Goal: Information Seeking & Learning: Learn about a topic

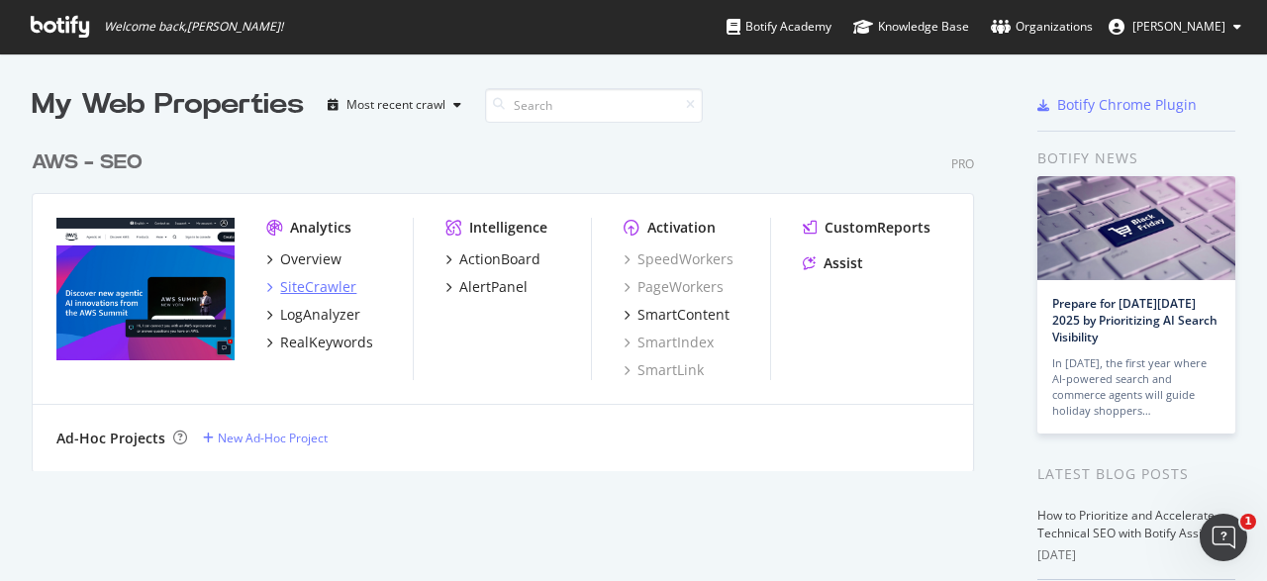
click at [322, 286] on div "SiteCrawler" at bounding box center [318, 287] width 76 height 20
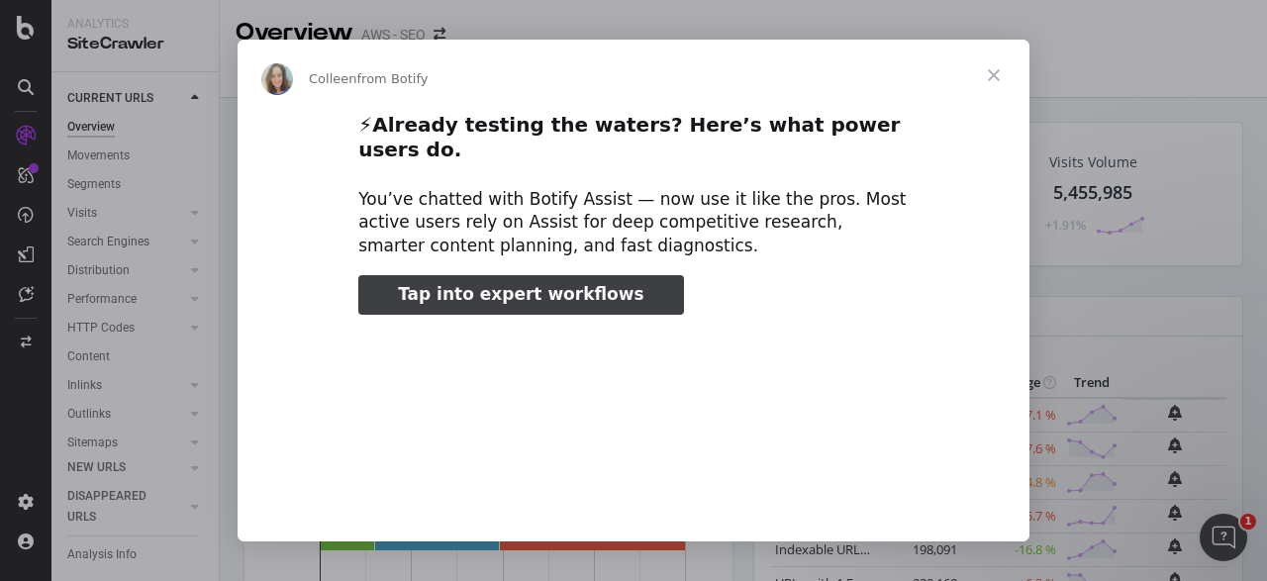
type input "512432"
click at [997, 64] on span "Close" at bounding box center [993, 75] width 71 height 71
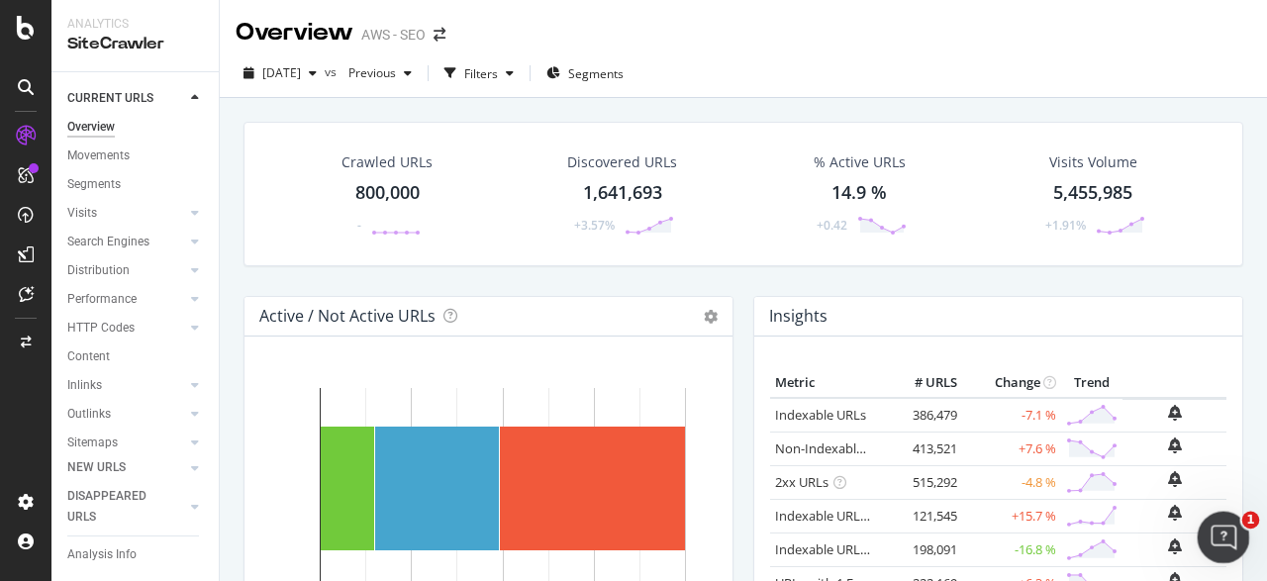
click at [1219, 538] on icon "Open Intercom Messenger" at bounding box center [1220, 534] width 33 height 33
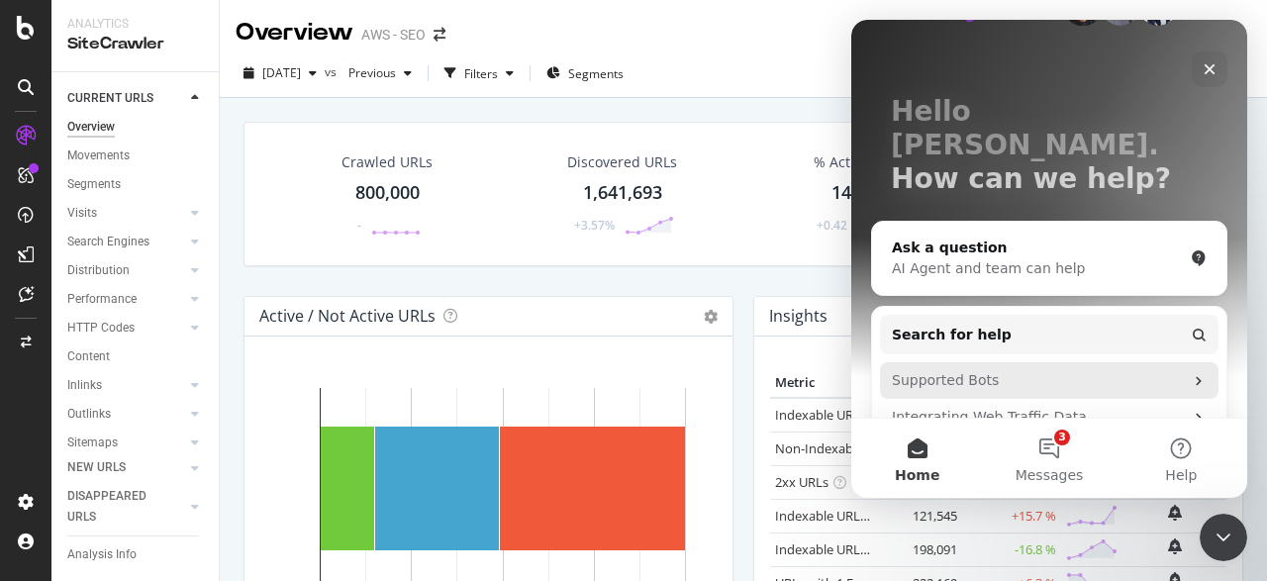
click at [1122, 370] on div "Supported Bots" at bounding box center [1037, 380] width 291 height 21
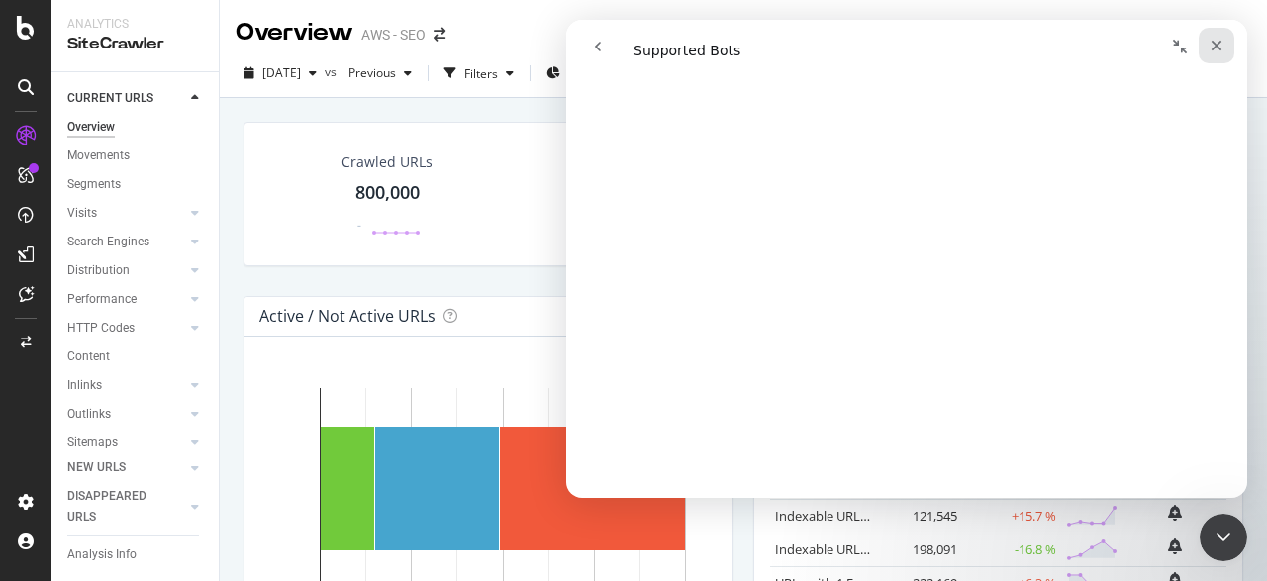
scroll to position [971, 0]
click at [1214, 41] on icon "Close" at bounding box center [1216, 46] width 16 height 16
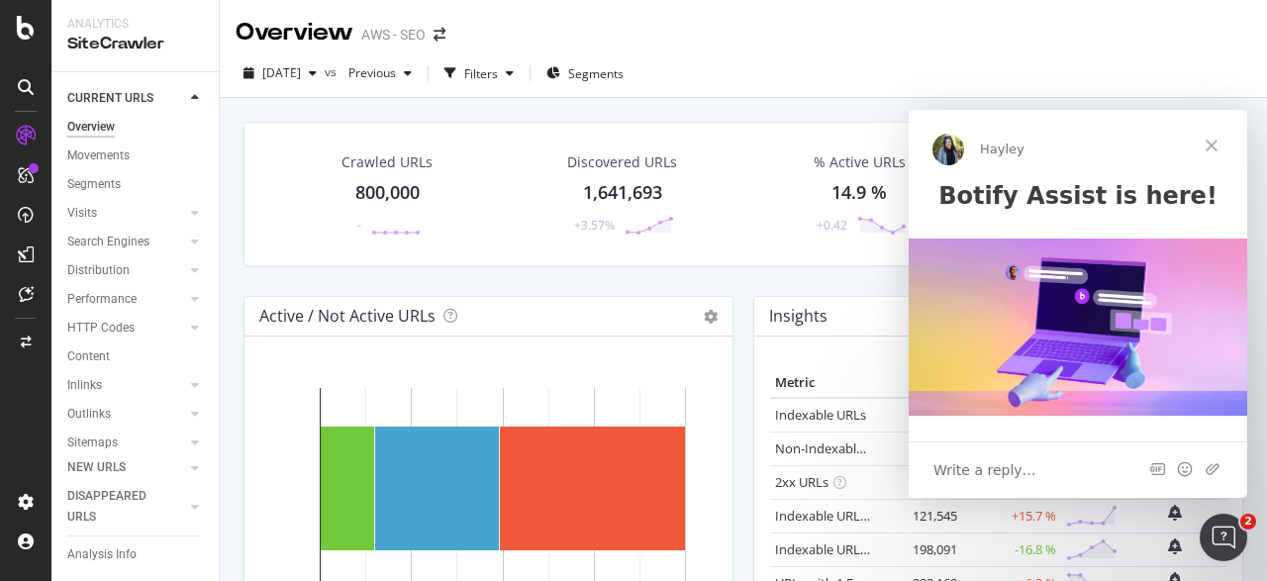
scroll to position [0, 0]
click at [1214, 142] on span "Close" at bounding box center [1210, 145] width 71 height 71
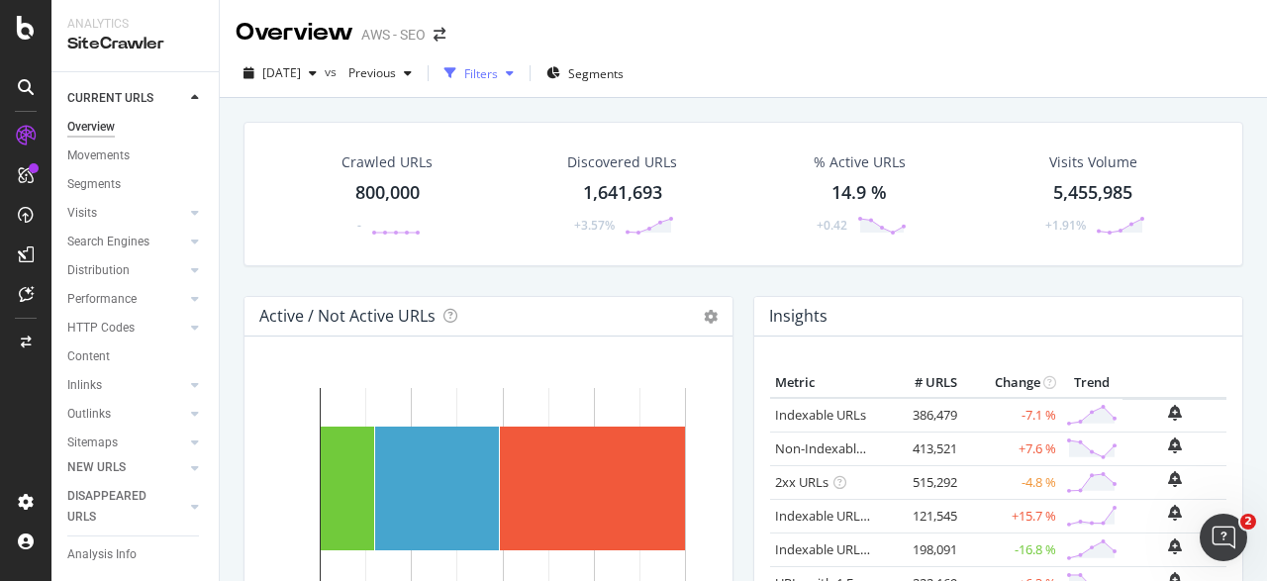
click at [498, 70] on div "Filters" at bounding box center [481, 73] width 34 height 17
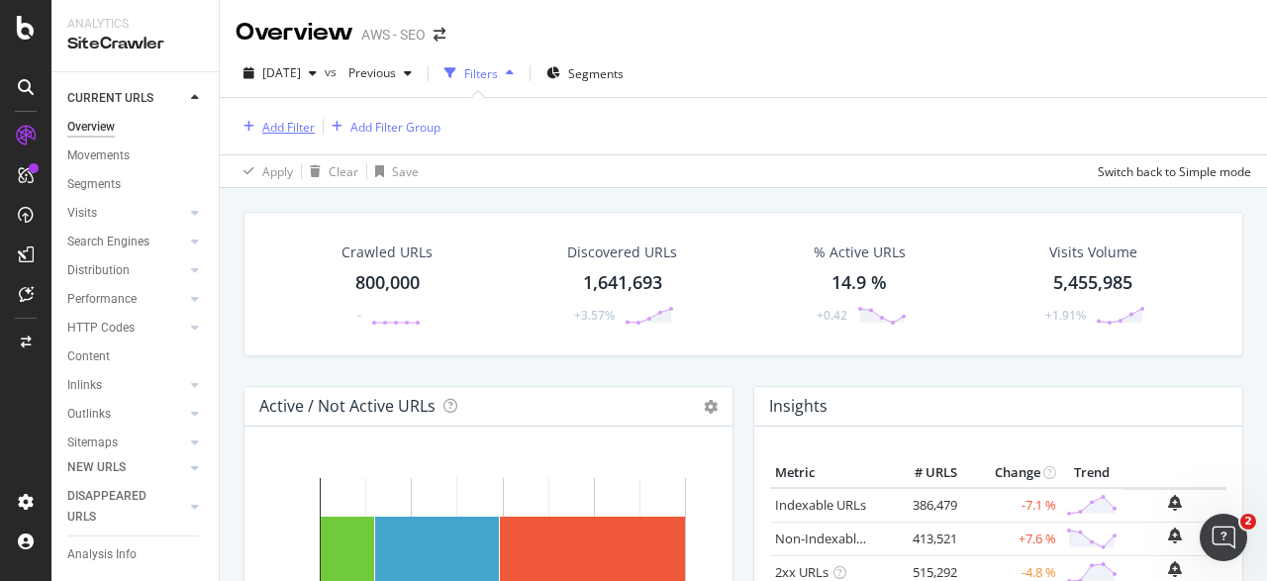
click at [302, 132] on div "Add Filter" at bounding box center [288, 127] width 52 height 17
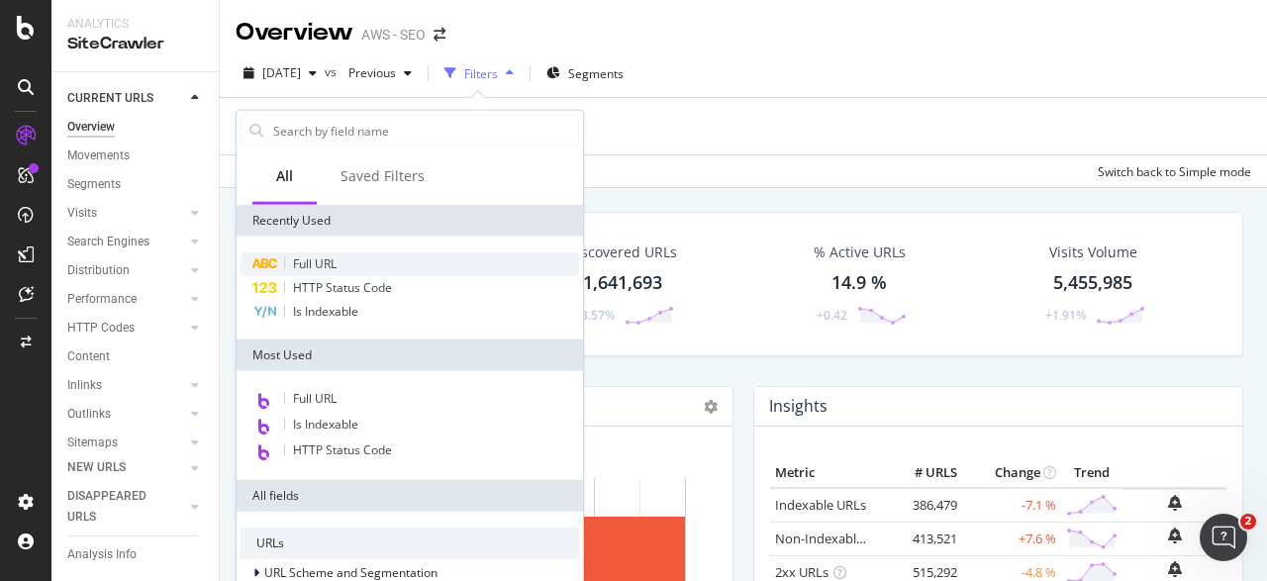
click at [375, 266] on div "Full URL" at bounding box center [409, 264] width 338 height 24
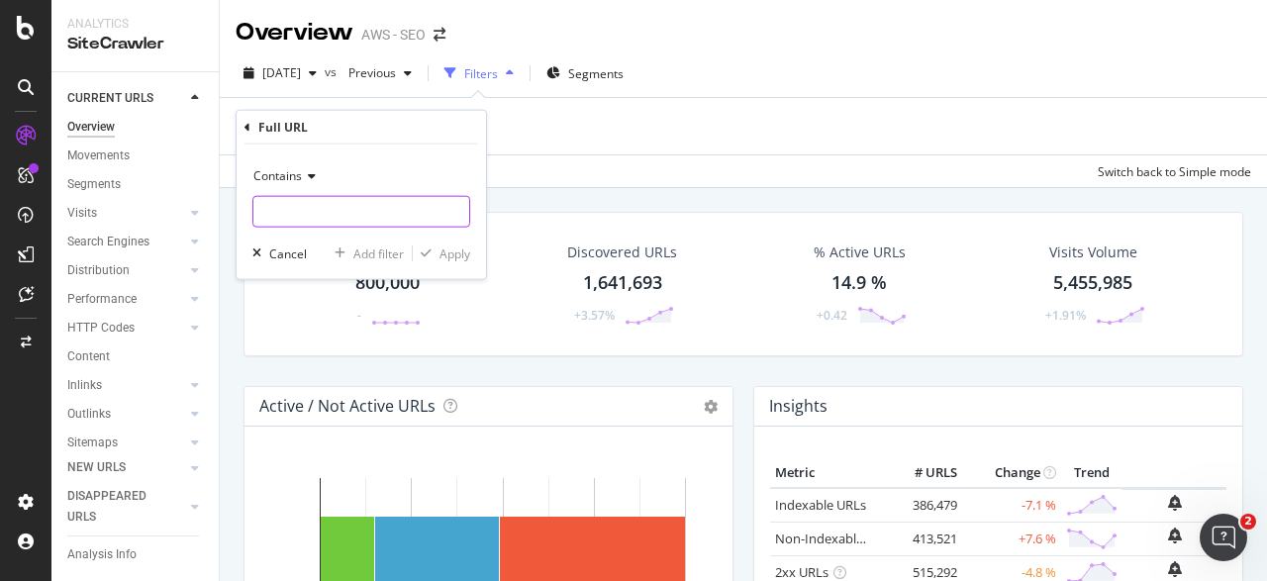
click at [336, 209] on input "text" at bounding box center [361, 212] width 216 height 32
paste input "[URL][DOMAIN_NAME]"
type input "[URL][DOMAIN_NAME]"
click at [438, 251] on div "button" at bounding box center [426, 253] width 27 height 12
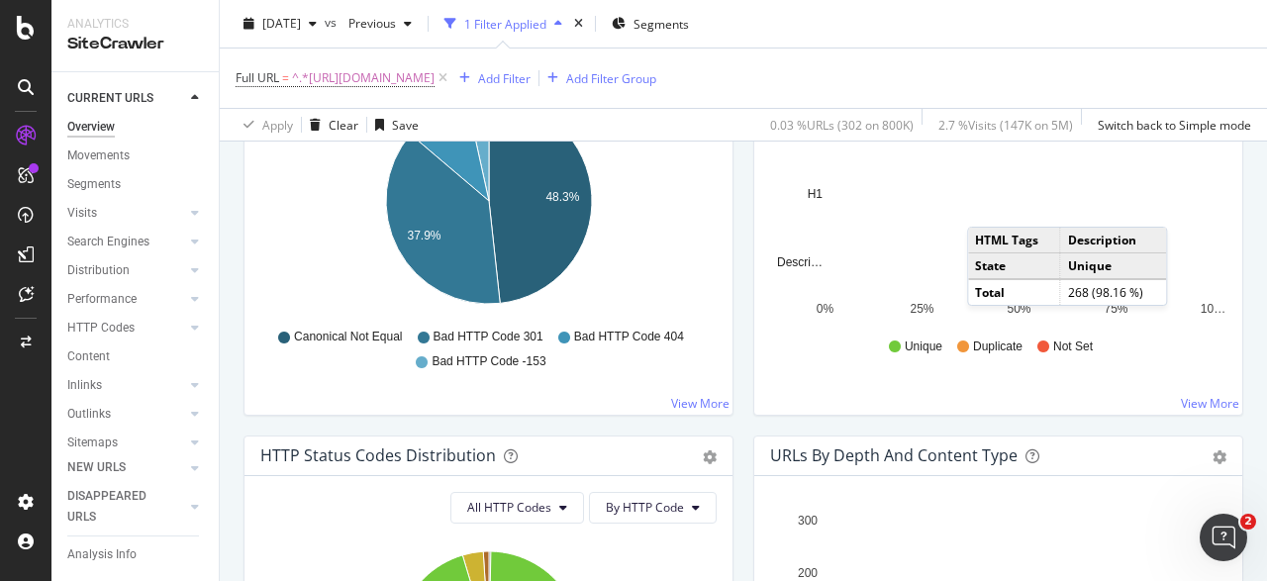
scroll to position [644, 0]
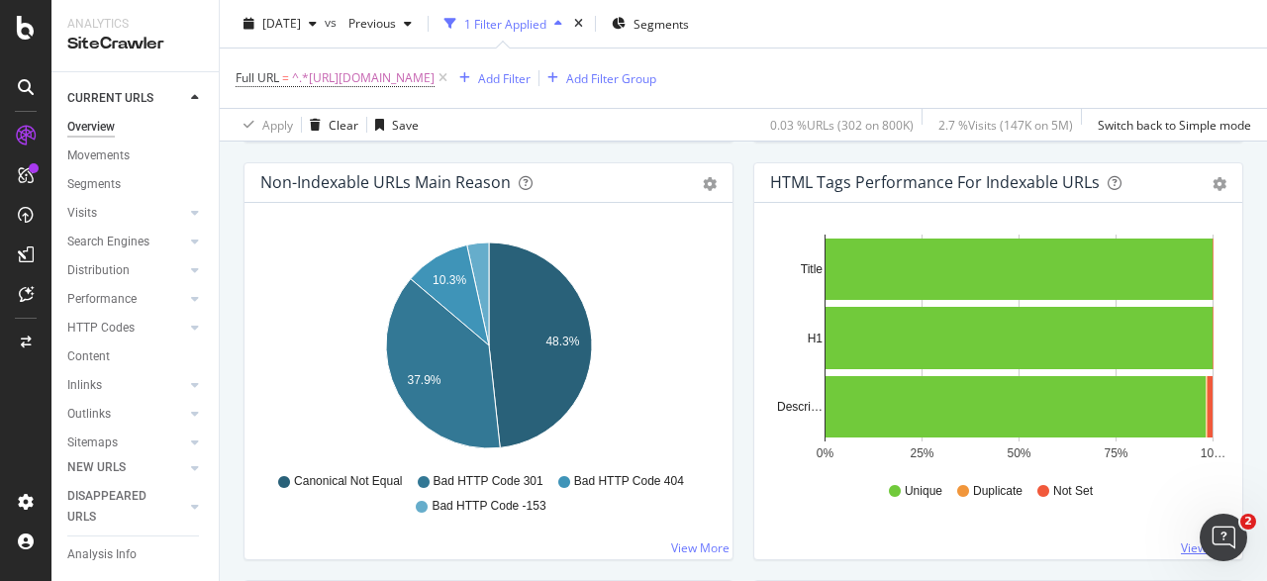
click at [1189, 543] on link "View More" at bounding box center [1209, 547] width 58 height 17
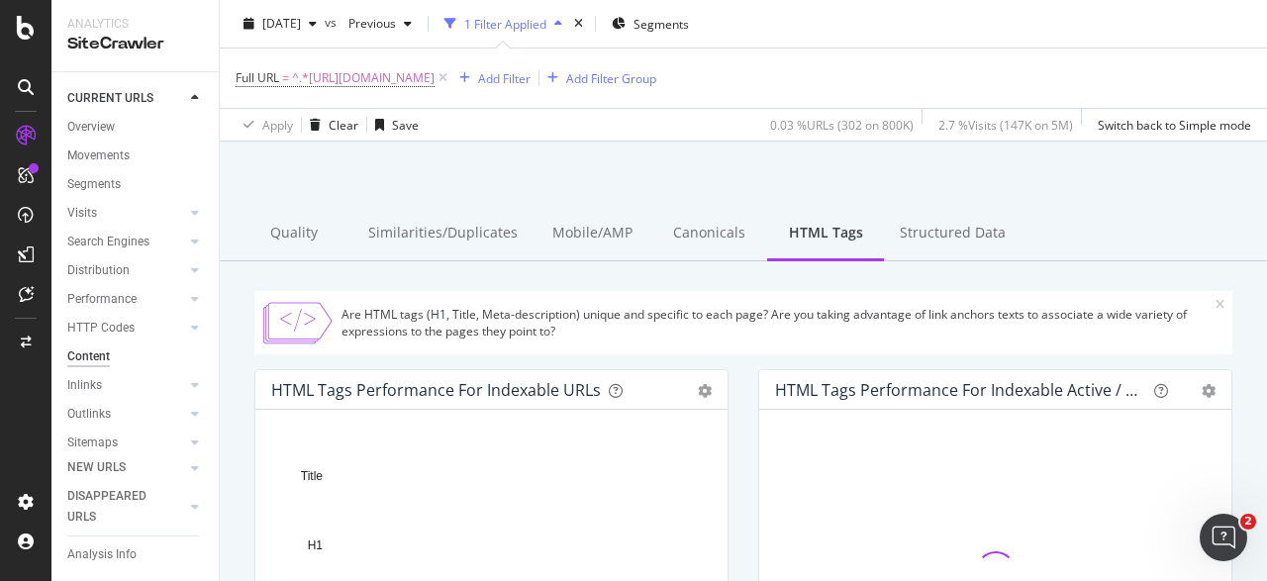
scroll to position [57, 0]
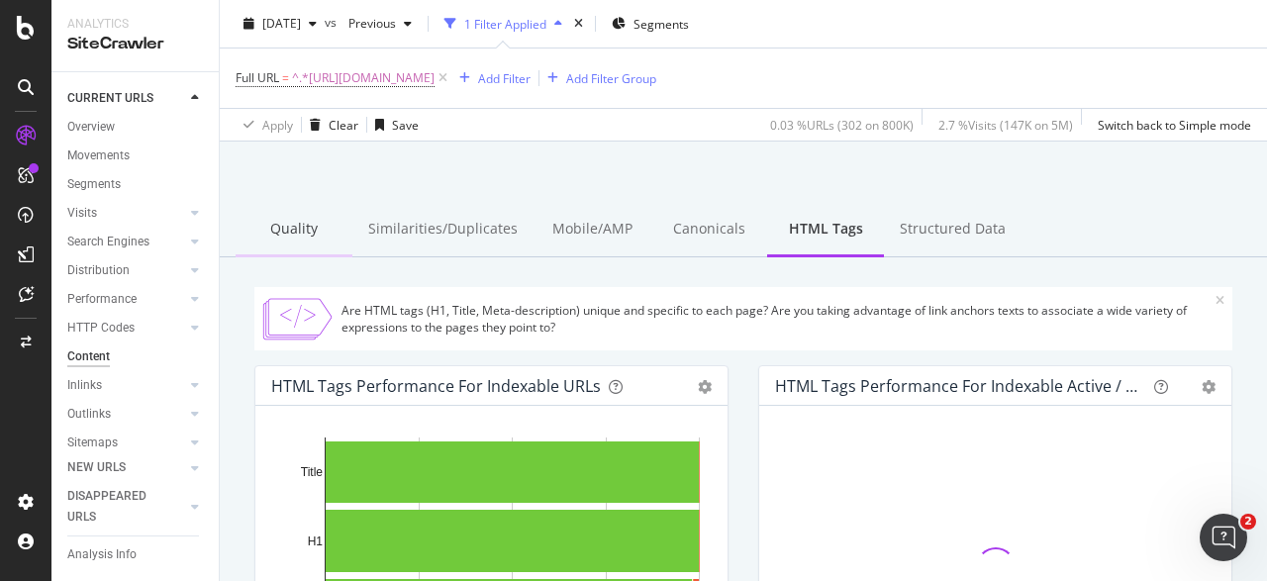
click at [312, 234] on div "Quality" at bounding box center [293, 230] width 117 height 54
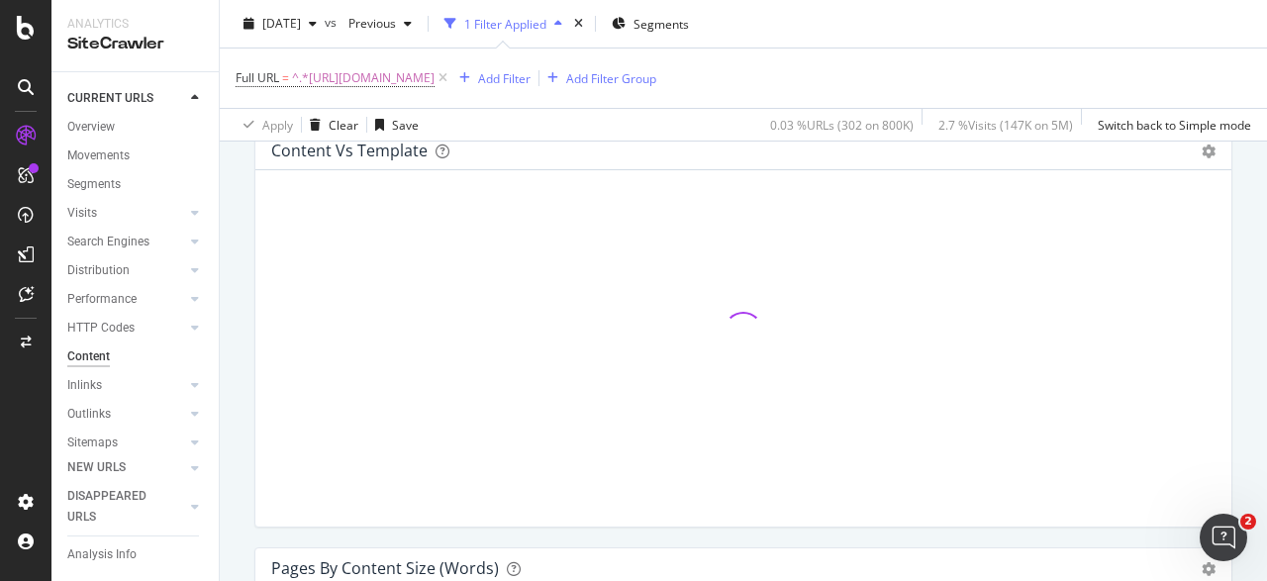
scroll to position [305, 0]
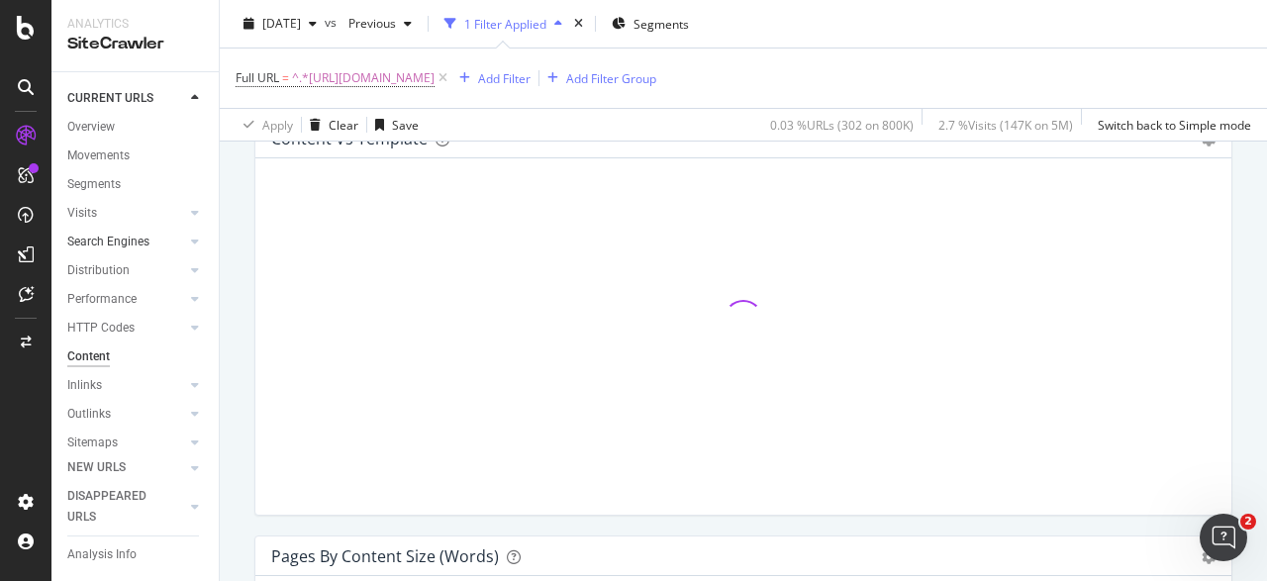
click at [185, 246] on link "Search Engines" at bounding box center [126, 242] width 118 height 21
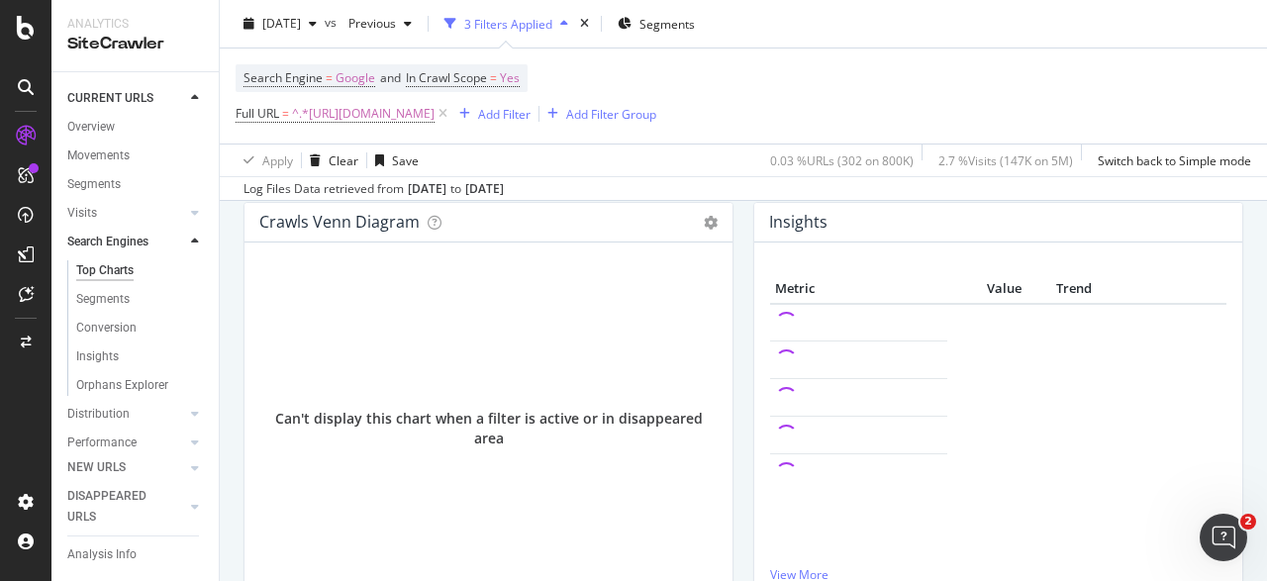
scroll to position [364, 0]
click at [195, 241] on icon at bounding box center [195, 241] width 8 height 12
click at [194, 296] on icon at bounding box center [195, 299] width 8 height 12
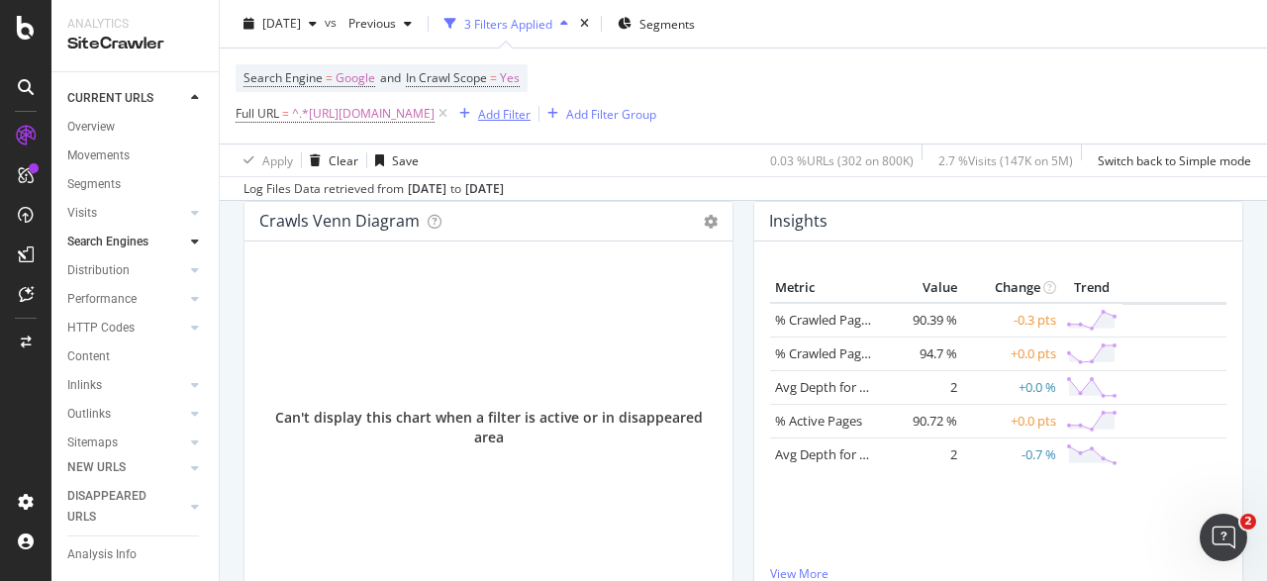
click at [530, 112] on div "Add Filter" at bounding box center [504, 113] width 52 height 17
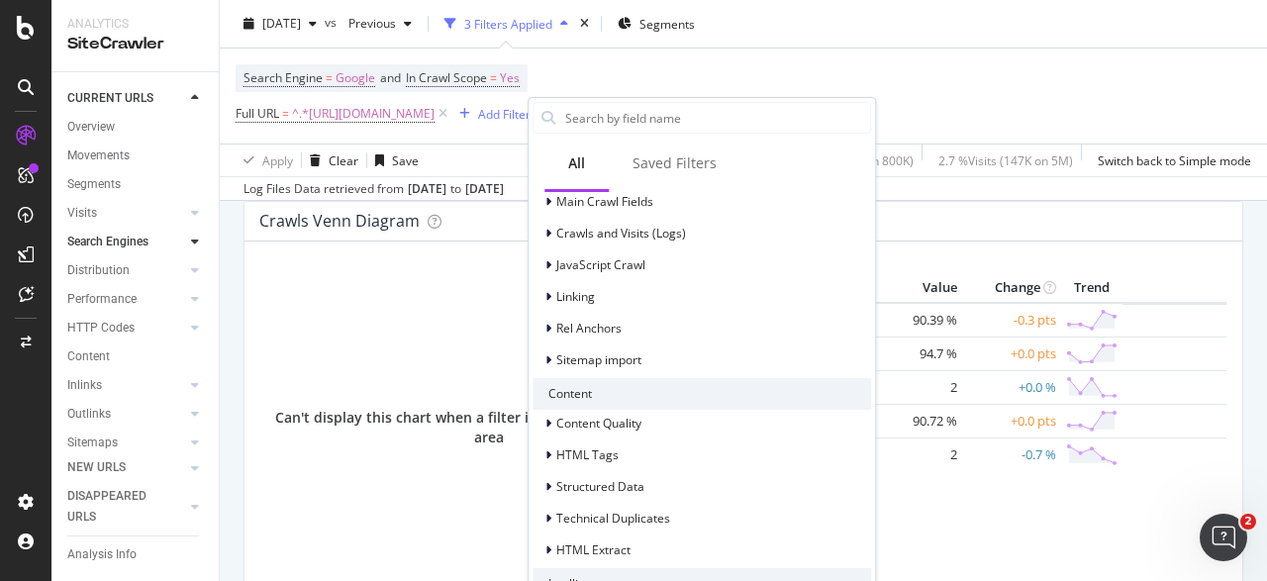
scroll to position [636, 0]
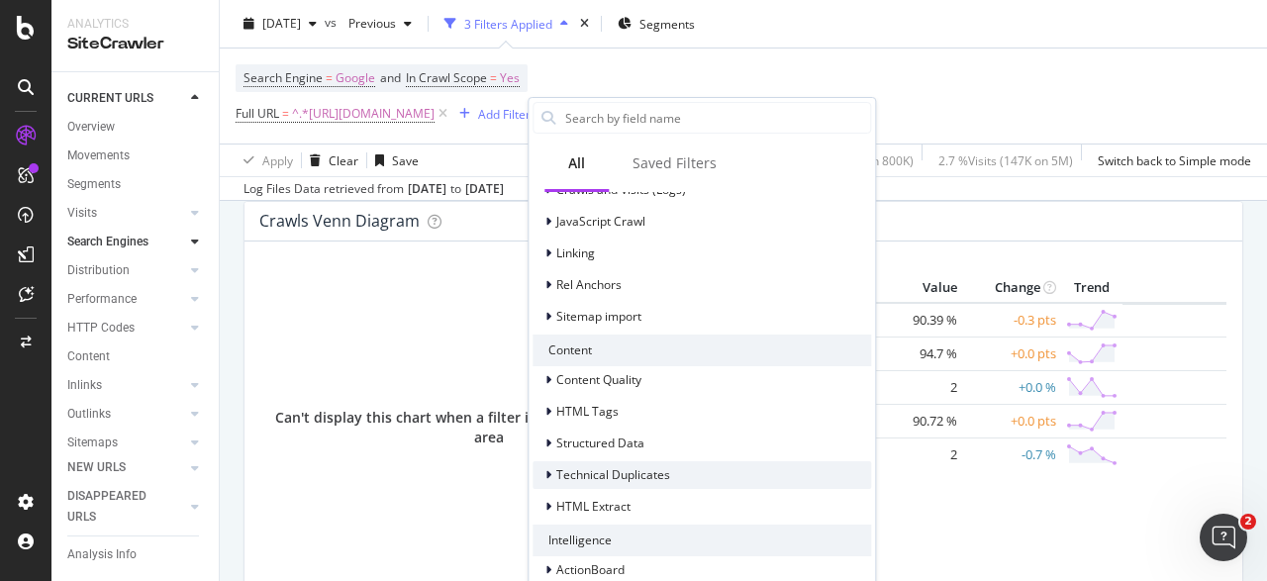
click at [548, 466] on div at bounding box center [550, 475] width 12 height 20
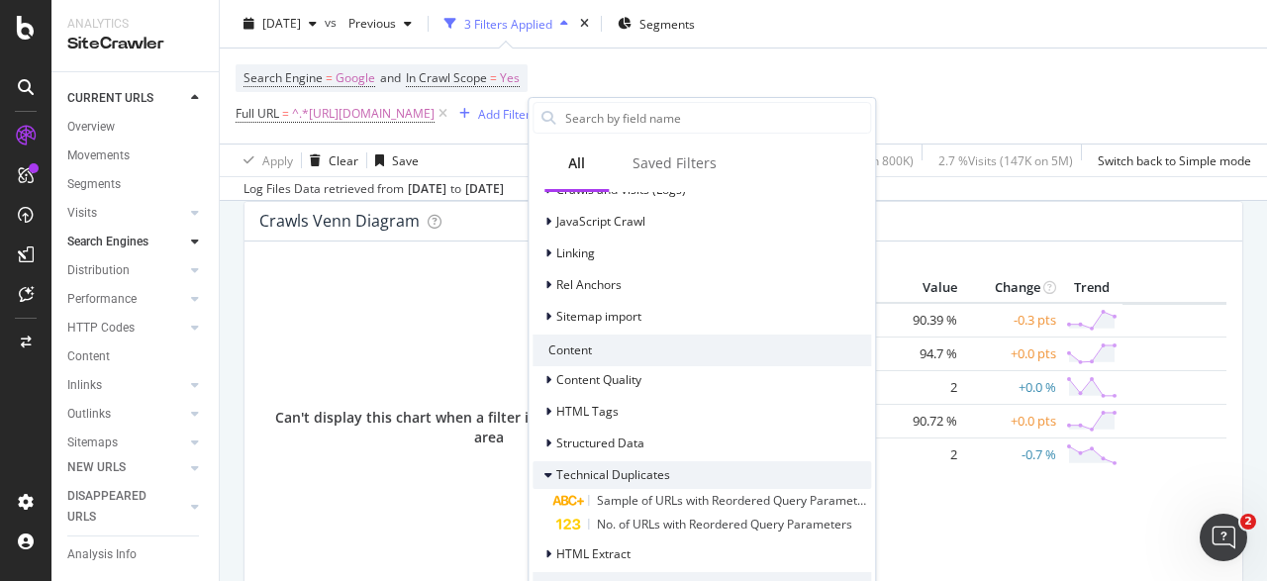
click at [548, 466] on div at bounding box center [550, 475] width 12 height 20
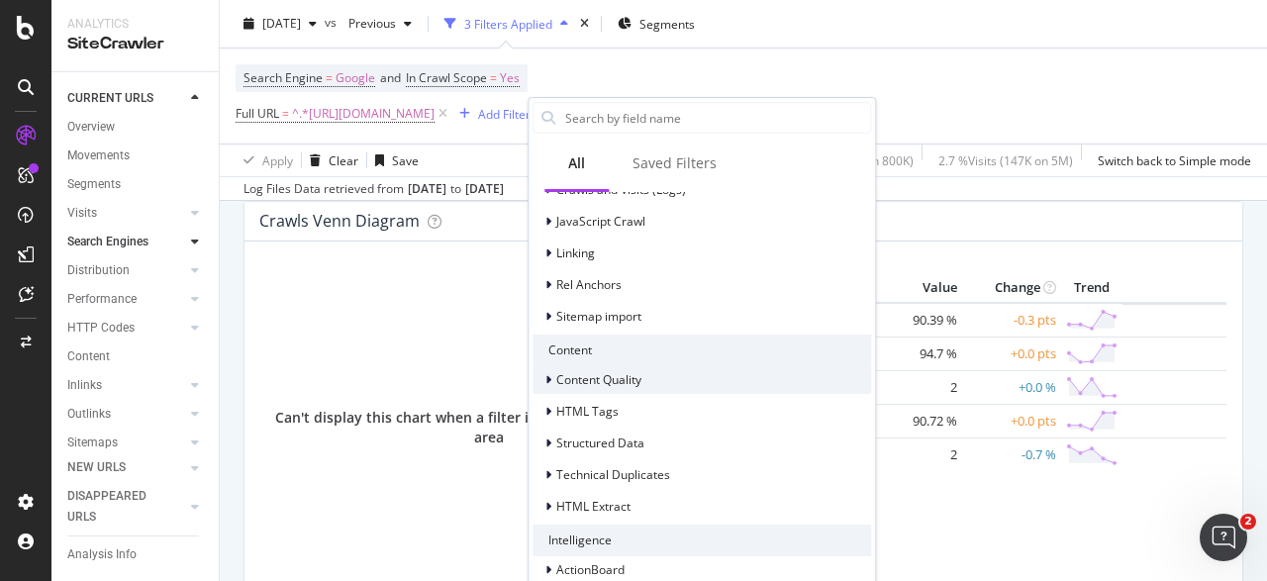
click at [551, 381] on div at bounding box center [550, 380] width 12 height 20
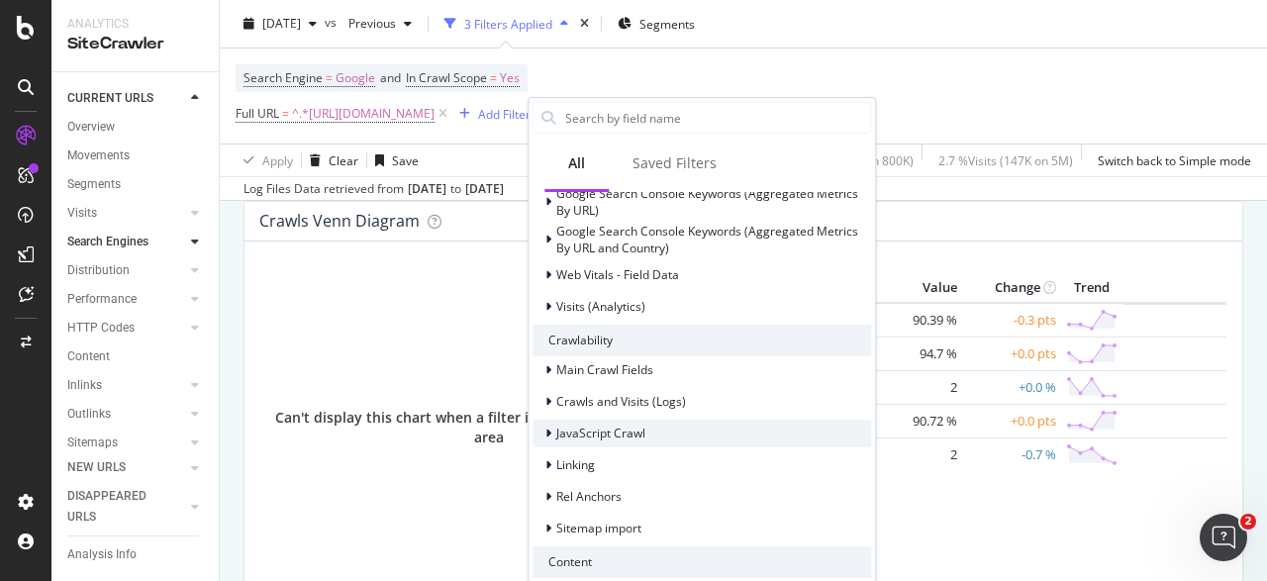
scroll to position [423, 0]
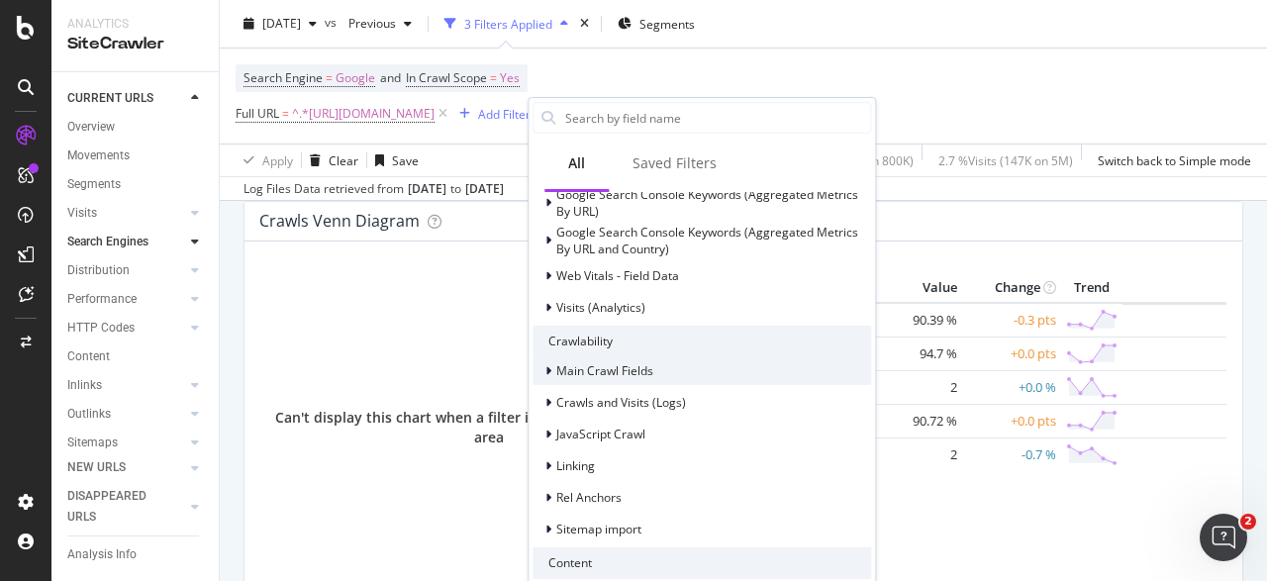
click at [549, 368] on icon at bounding box center [548, 371] width 6 height 12
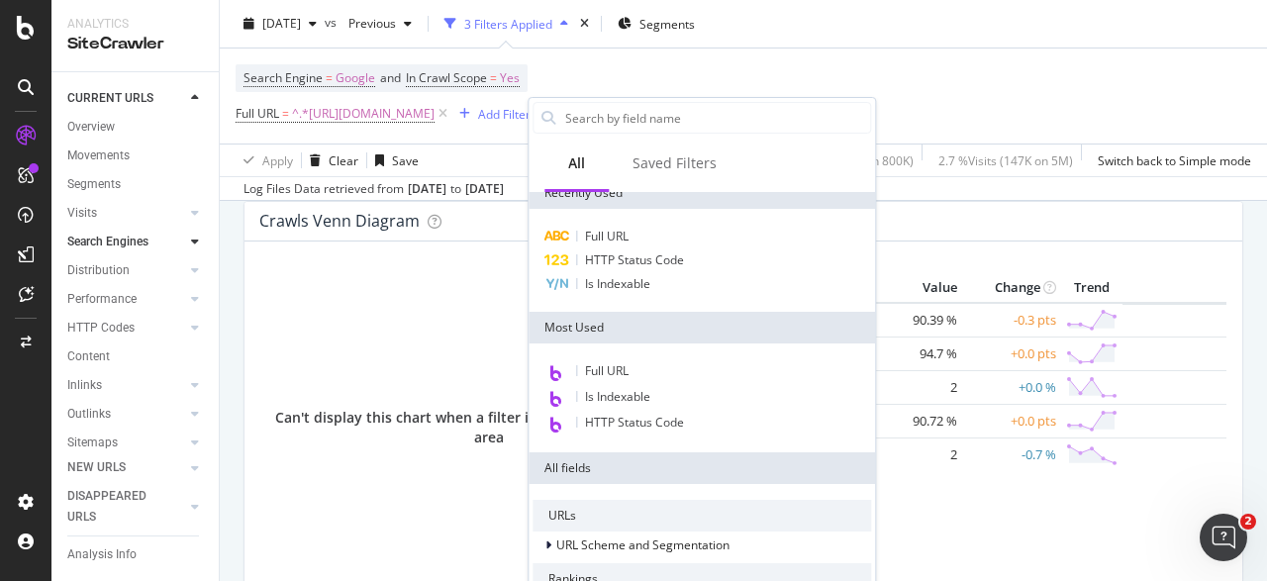
scroll to position [0, 0]
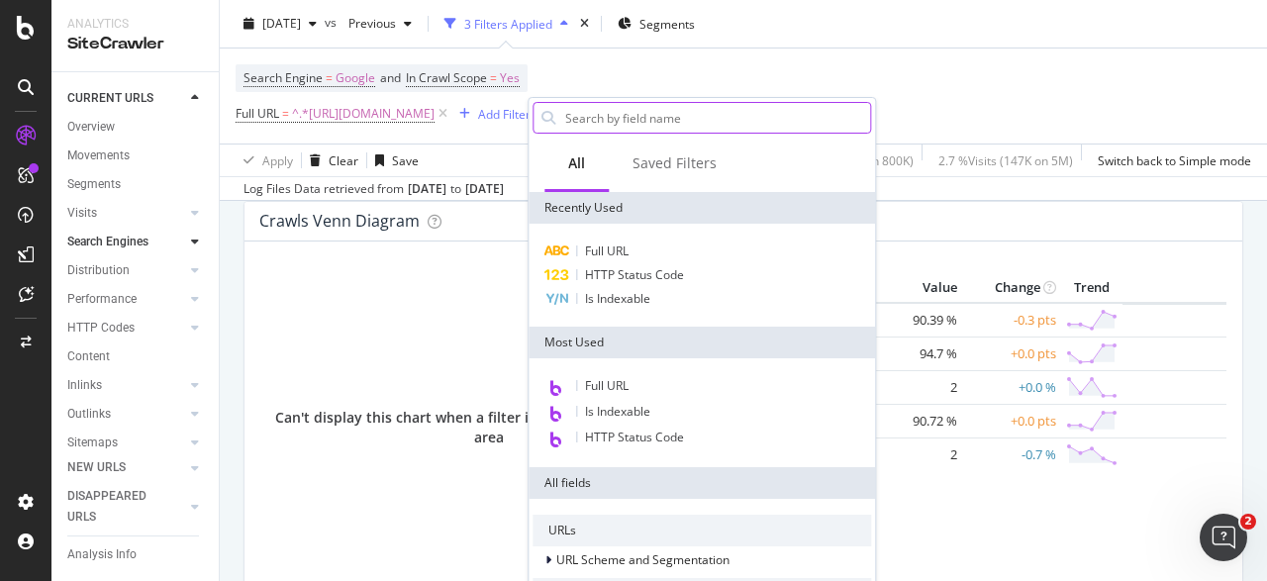
click at [646, 122] on input "text" at bounding box center [716, 118] width 307 height 30
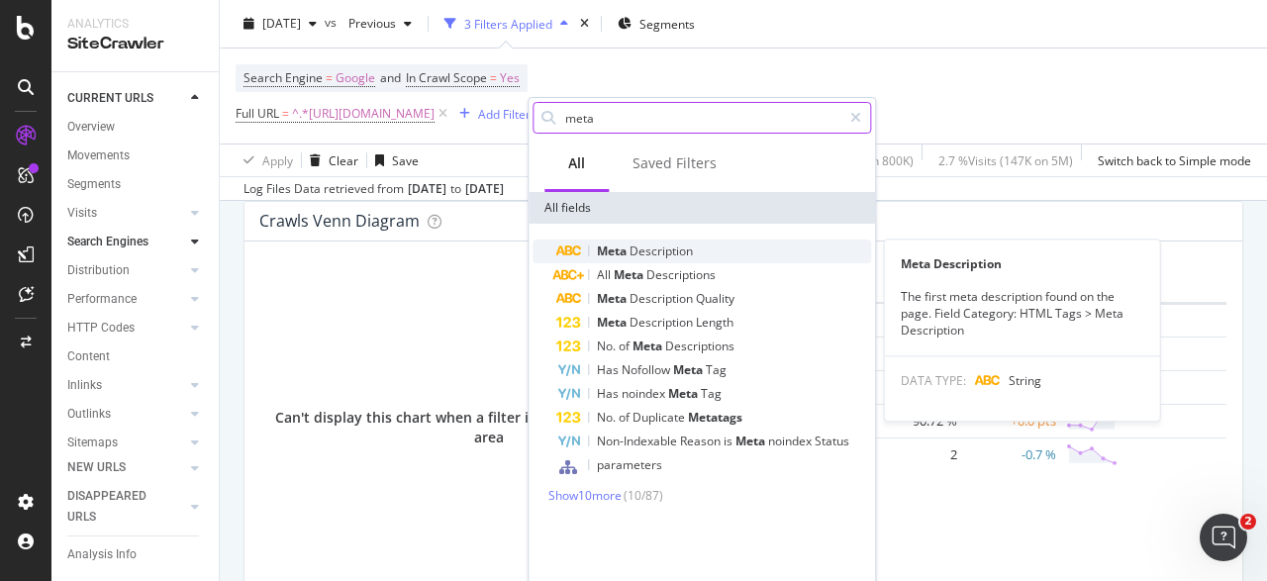
type input "meta"
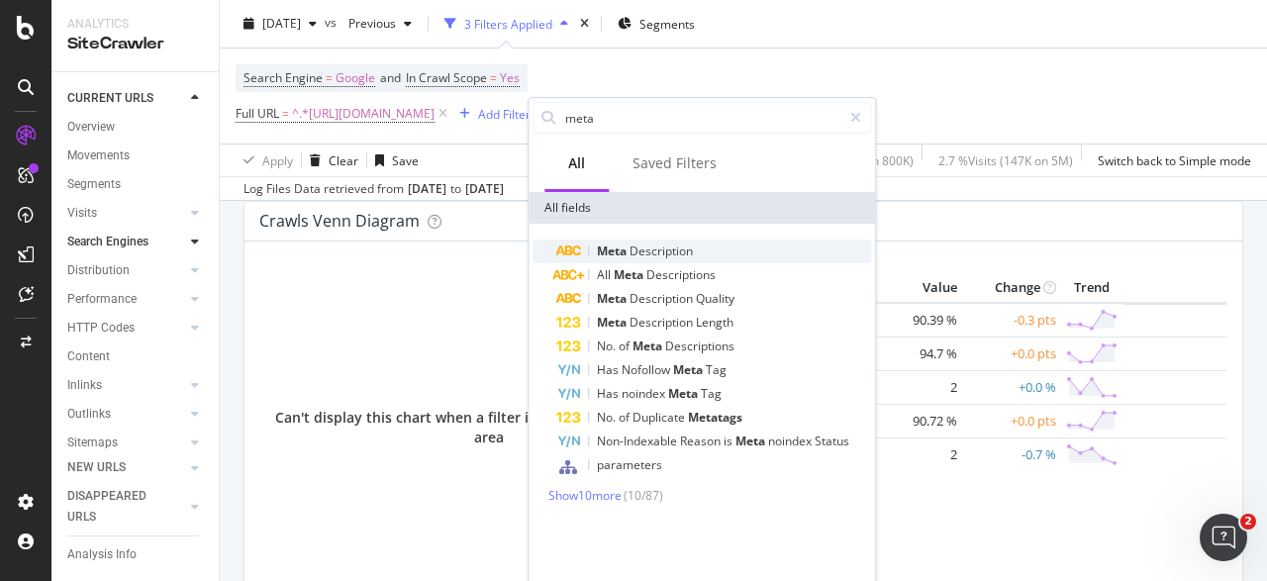
click at [639, 249] on span "Description" at bounding box center [660, 250] width 63 height 17
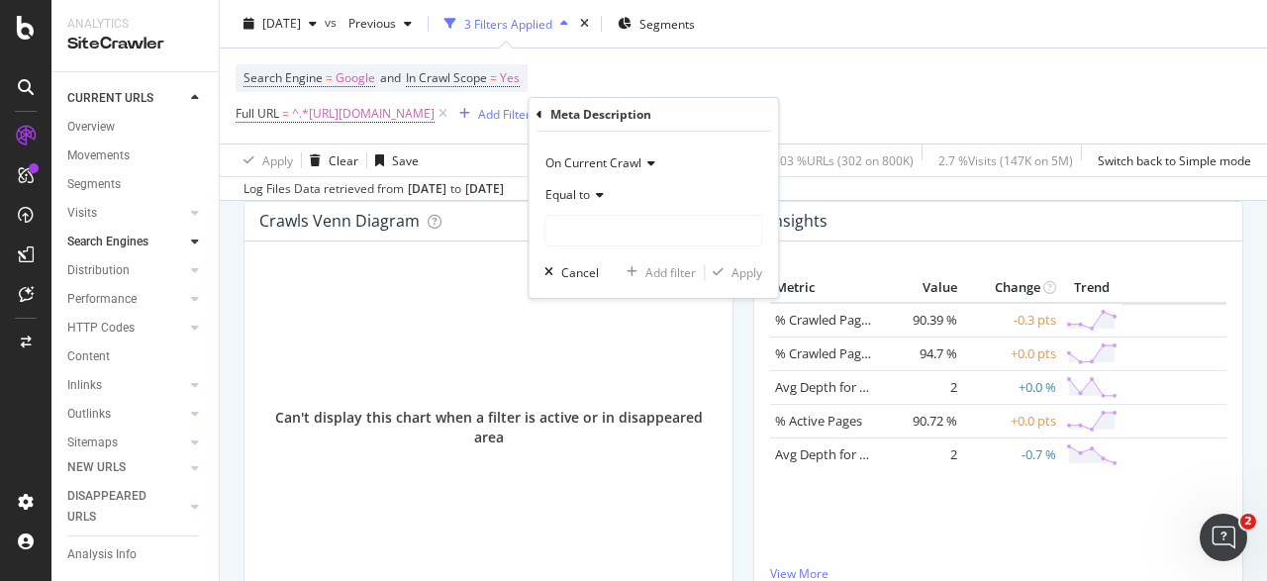
click at [609, 194] on div "Equal to" at bounding box center [653, 195] width 218 height 32
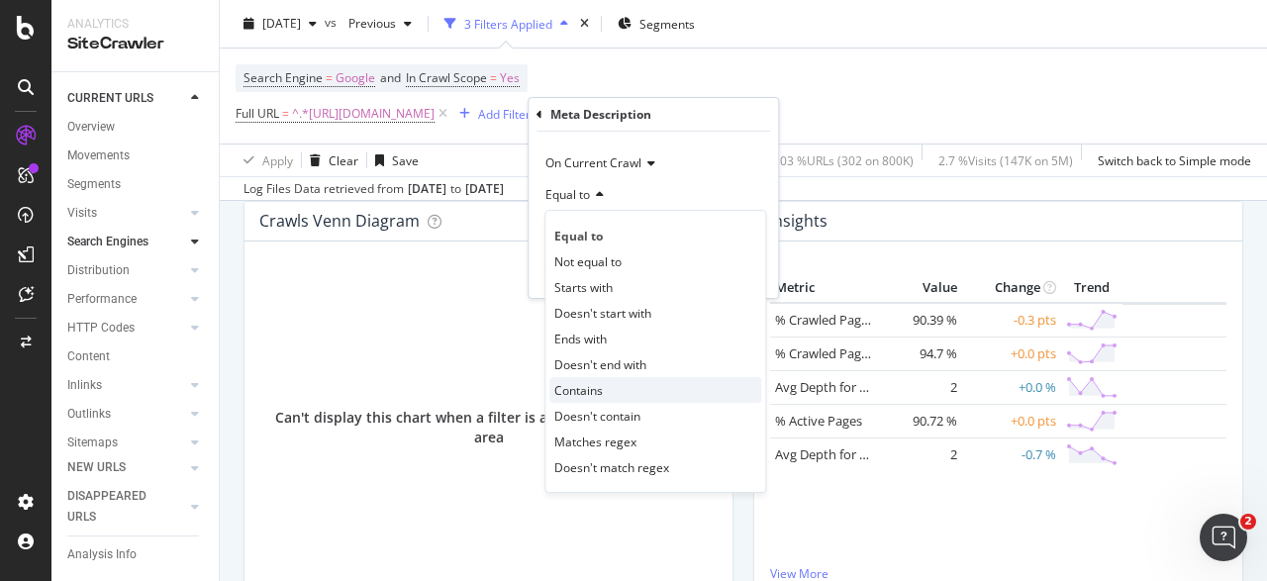
click at [614, 397] on div "Contains" at bounding box center [655, 390] width 212 height 26
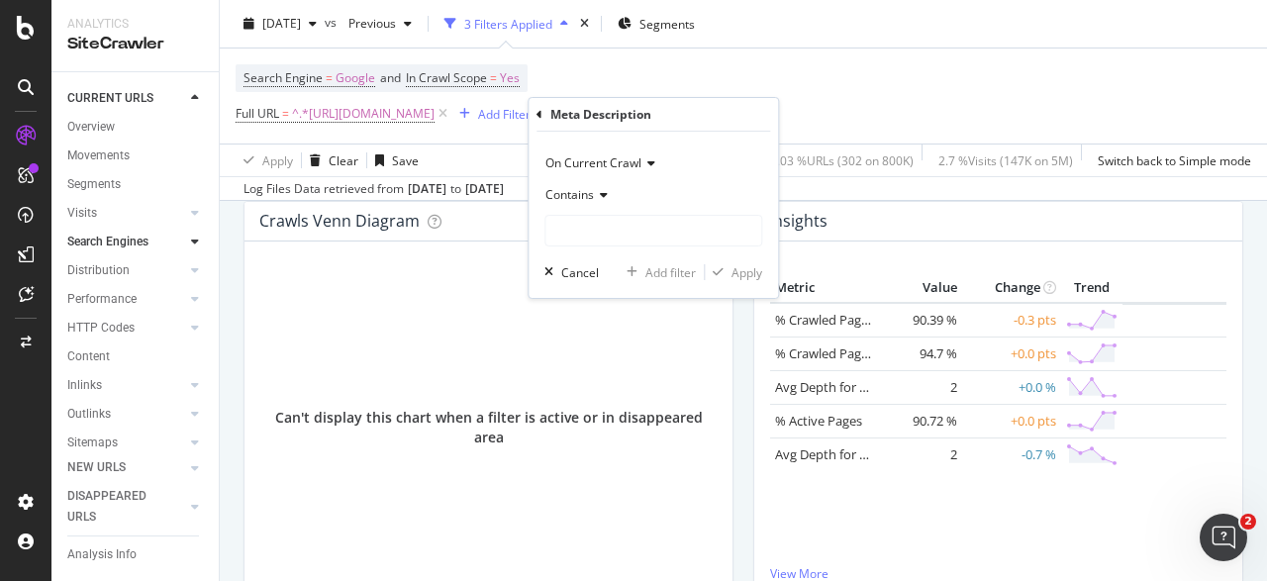
click at [646, 161] on icon at bounding box center [648, 163] width 14 height 12
click at [536, 116] on icon at bounding box center [539, 115] width 6 height 12
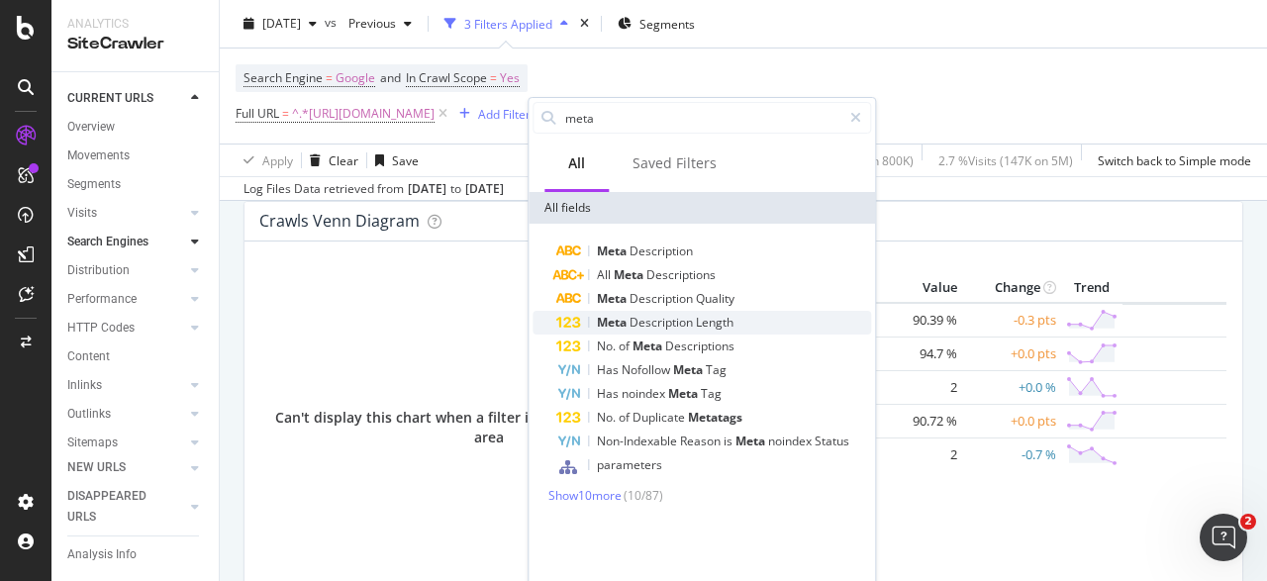
click at [652, 328] on span "Description" at bounding box center [662, 322] width 66 height 17
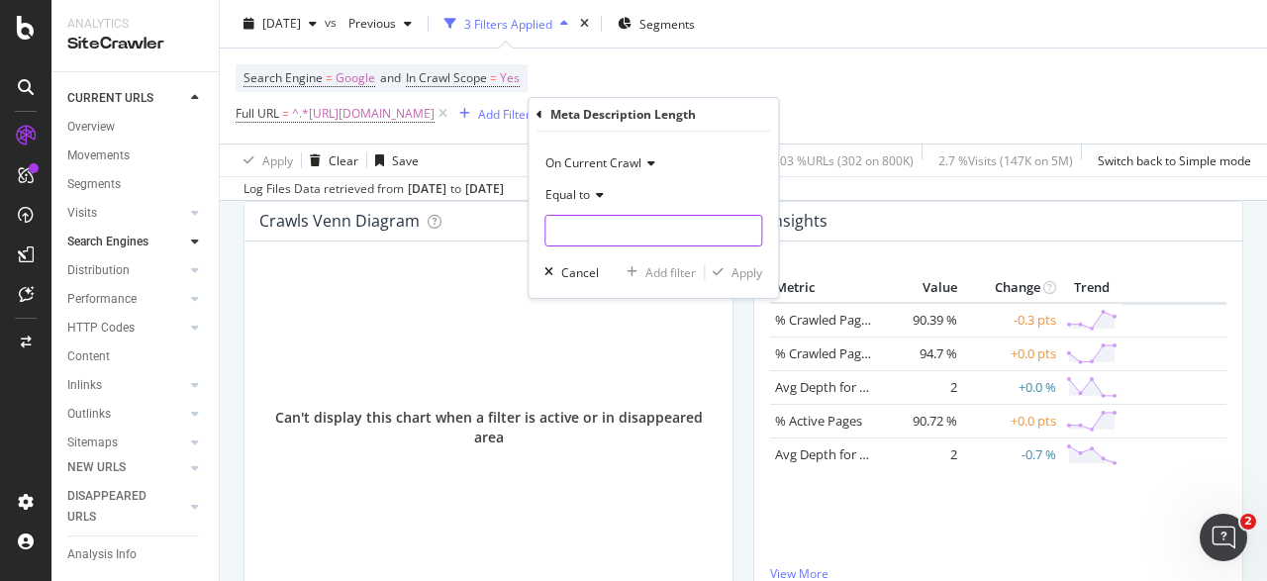
click at [717, 231] on input "number" at bounding box center [653, 231] width 218 height 32
type input "3"
click at [578, 191] on span "Equal to" at bounding box center [567, 194] width 45 height 17
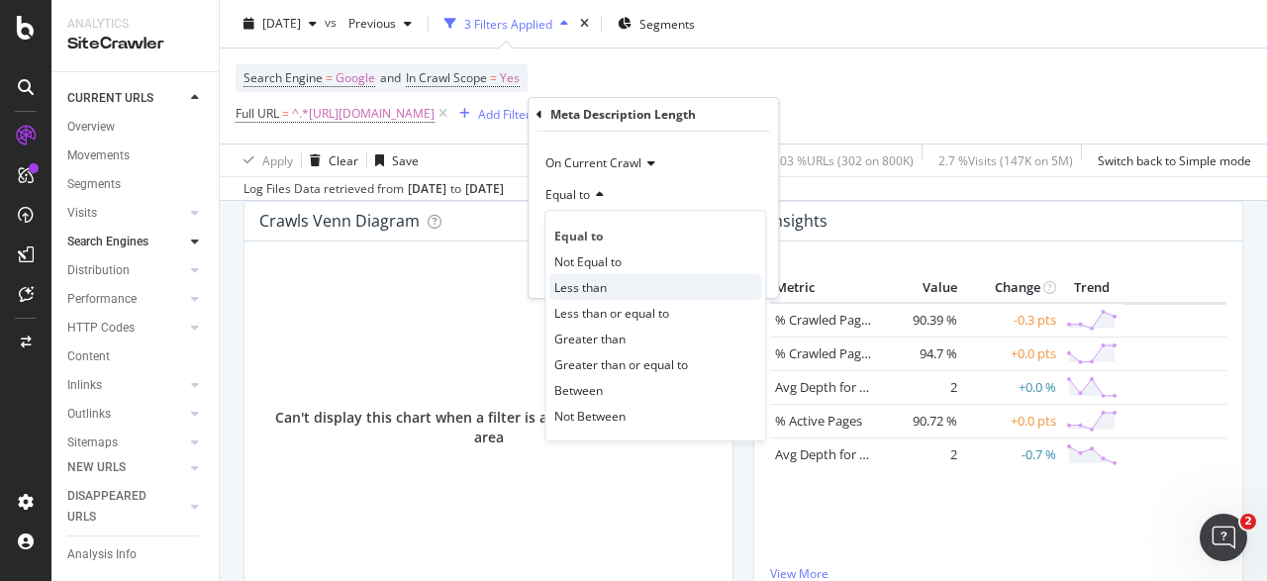
click at [607, 290] on span "Less than" at bounding box center [580, 287] width 52 height 17
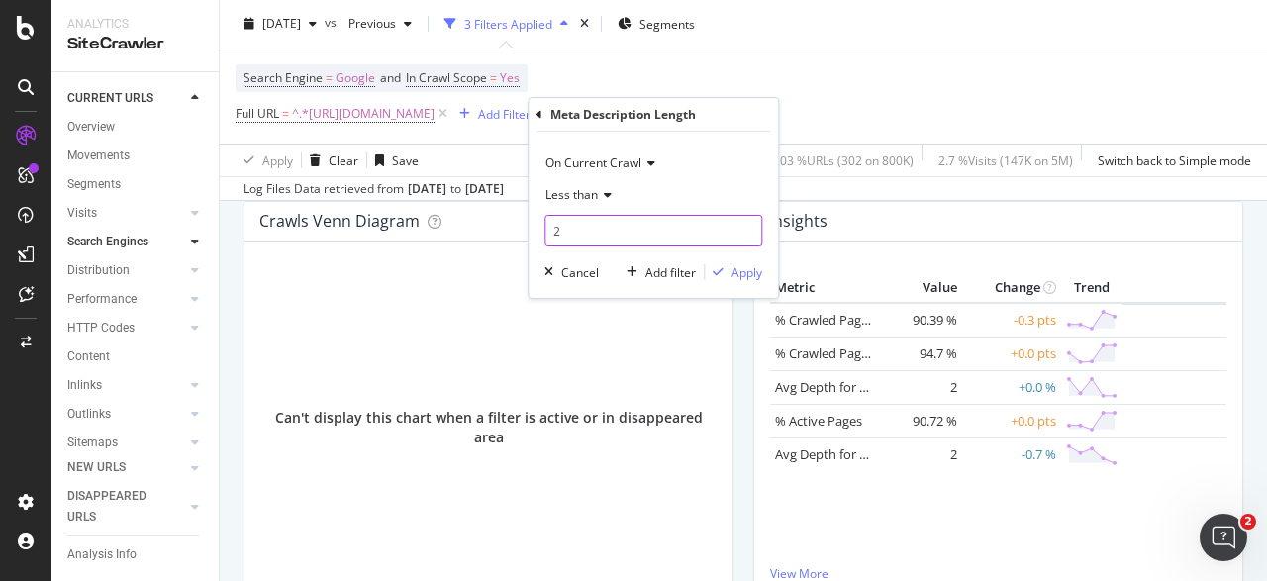
click at [611, 229] on input "2" at bounding box center [653, 231] width 218 height 32
type input "20"
click at [739, 270] on div "Apply" at bounding box center [746, 272] width 31 height 17
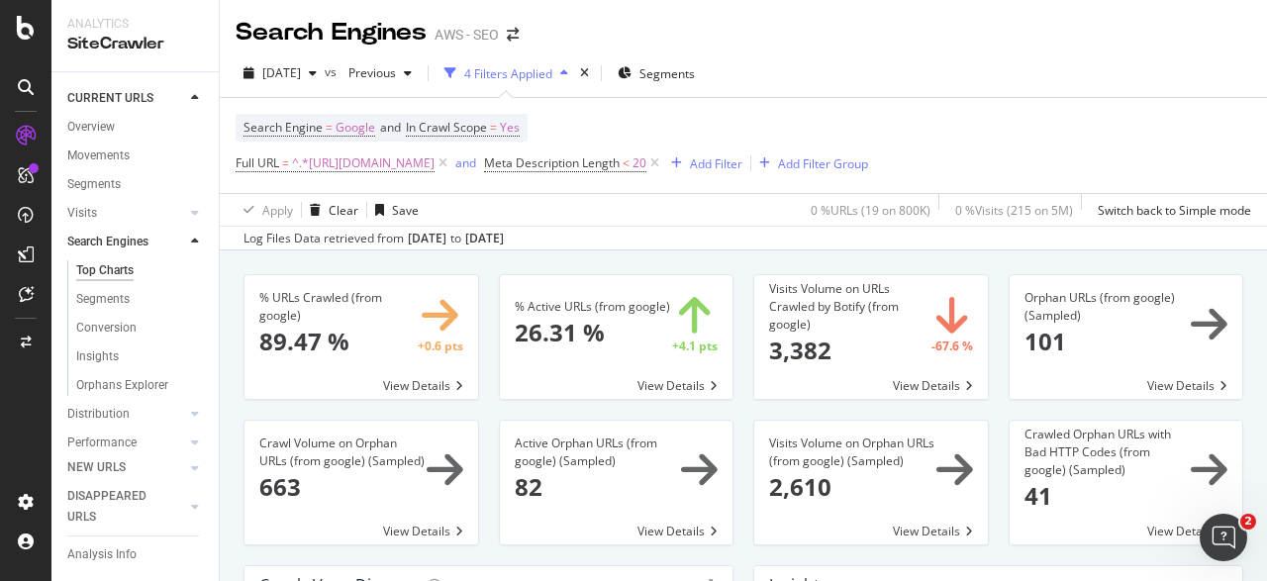
click at [973, 434] on span at bounding box center [871, 483] width 234 height 124
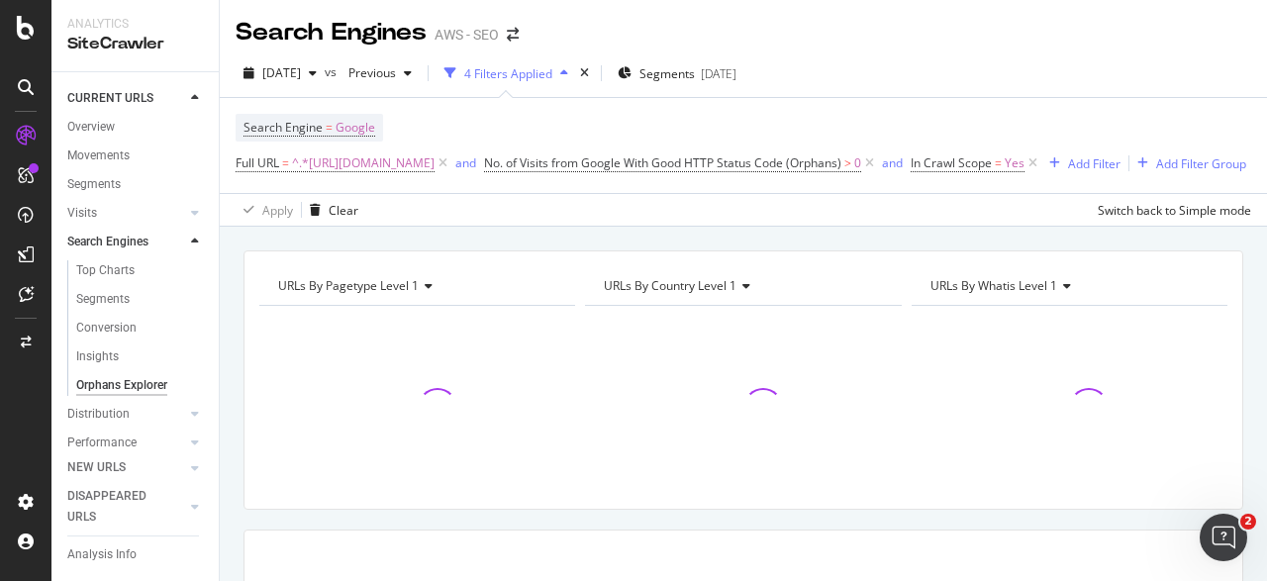
click at [973, 434] on div at bounding box center [1069, 408] width 316 height 172
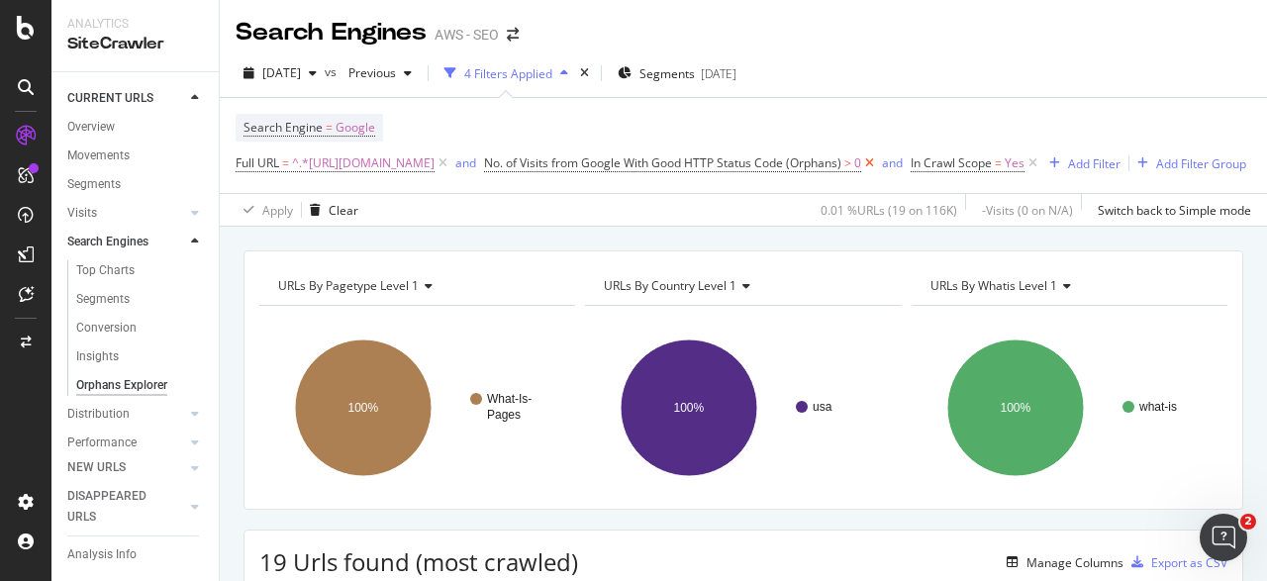
click at [878, 158] on icon at bounding box center [869, 163] width 17 height 20
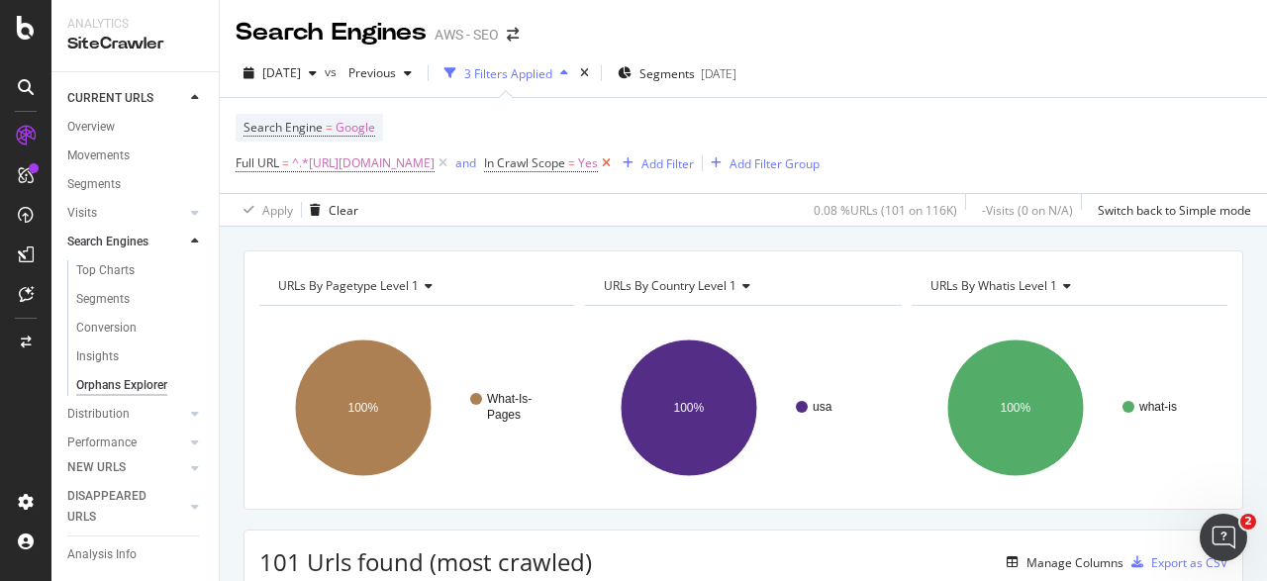
click at [614, 162] on icon at bounding box center [606, 163] width 17 height 20
click at [568, 71] on icon "button" at bounding box center [564, 73] width 8 height 12
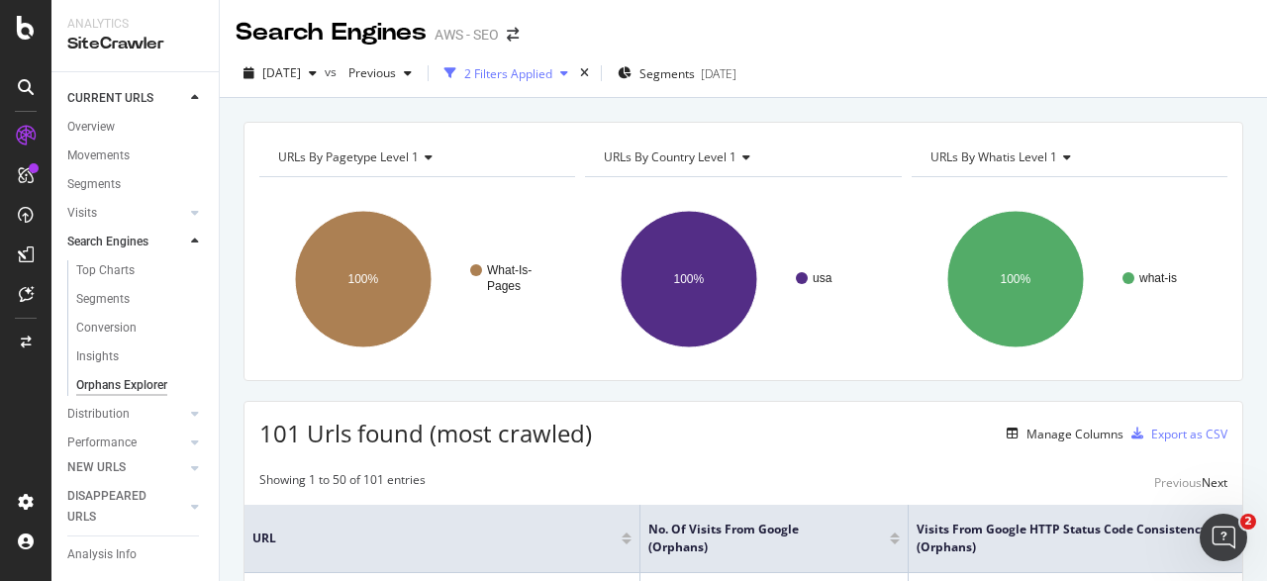
click at [568, 71] on icon "button" at bounding box center [564, 73] width 8 height 12
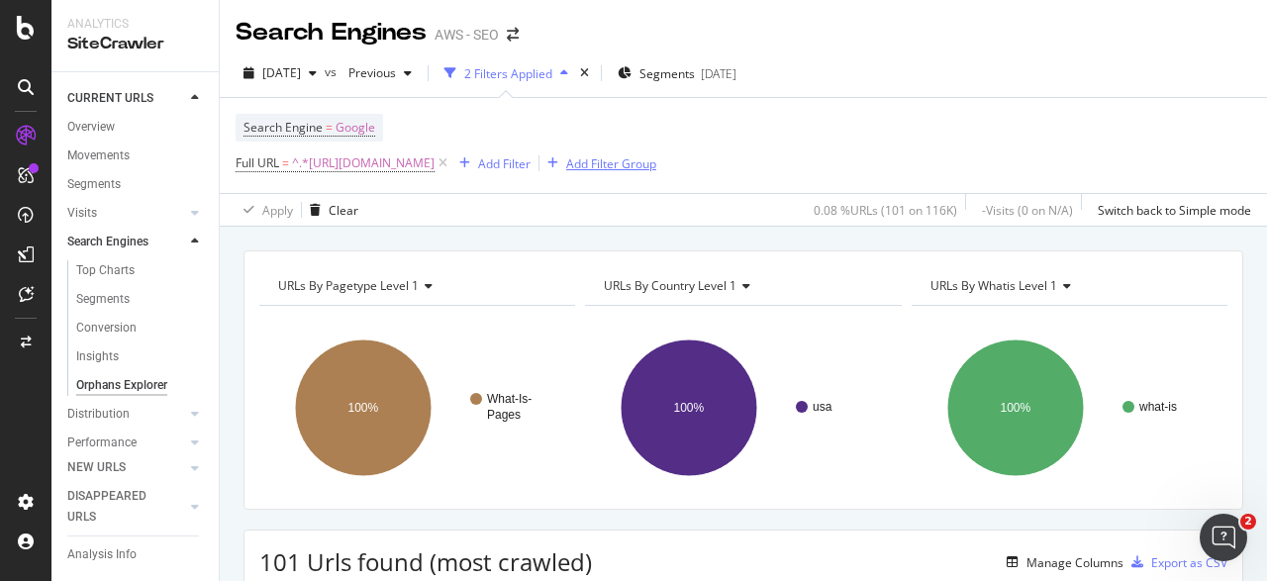
click at [656, 161] on div "Add Filter Group" at bounding box center [611, 163] width 90 height 17
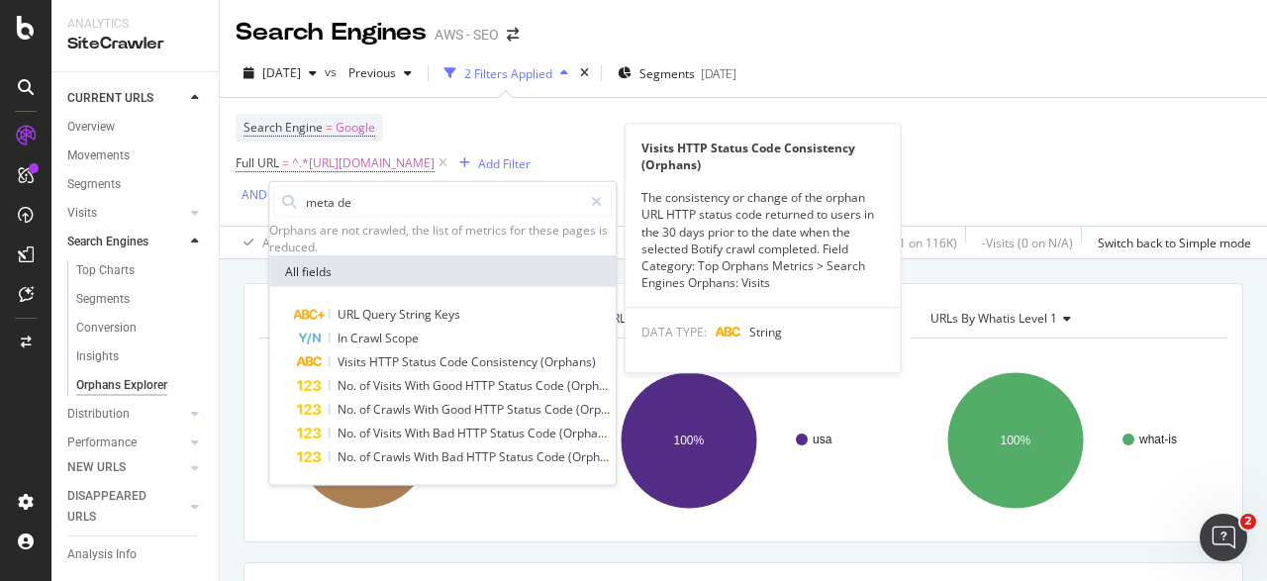
type input "meta des"
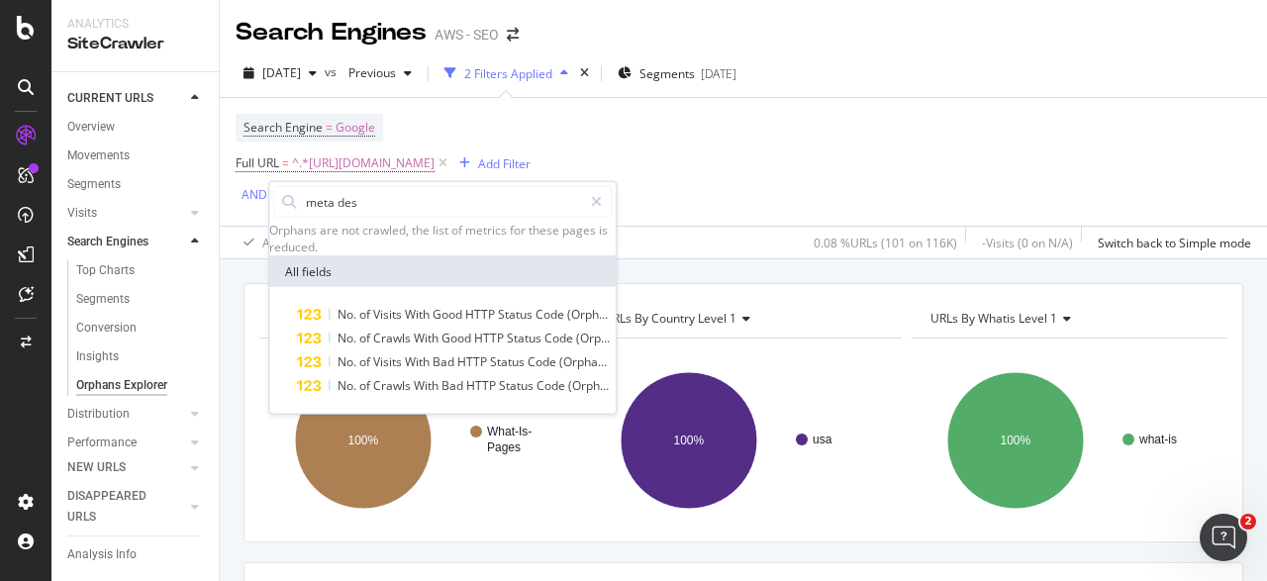
click at [826, 136] on div "Search Engine = Google Full URL = ^.*[URL][DOMAIN_NAME] Add Filter AND Add Filt…" at bounding box center [742, 162] width 1015 height 128
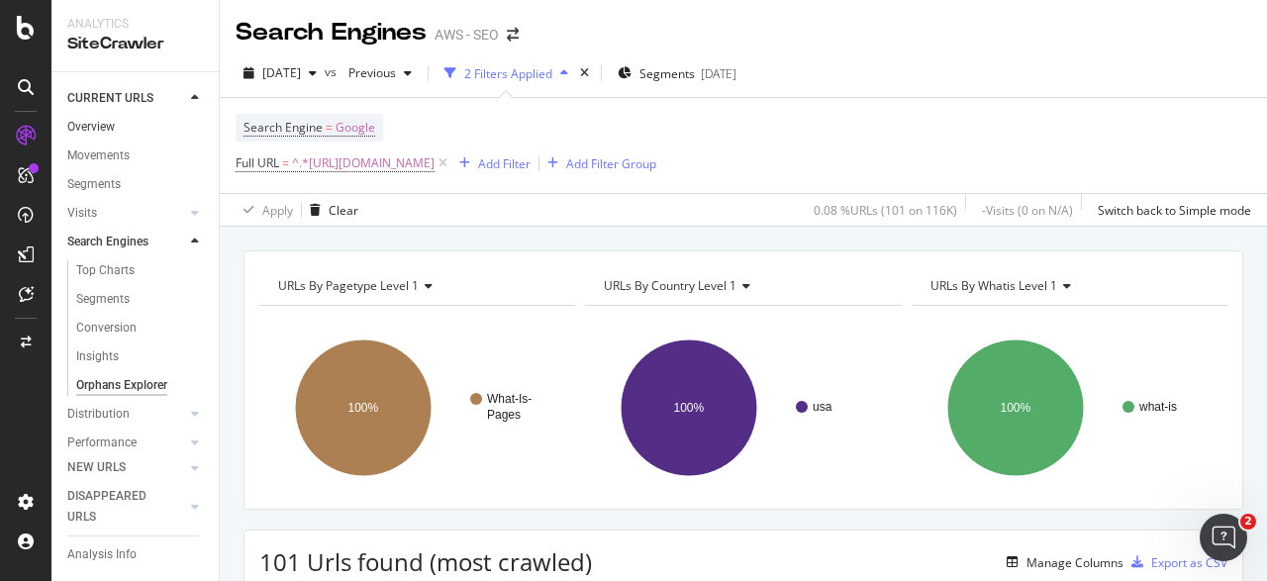
click at [155, 125] on link "Overview" at bounding box center [136, 127] width 138 height 21
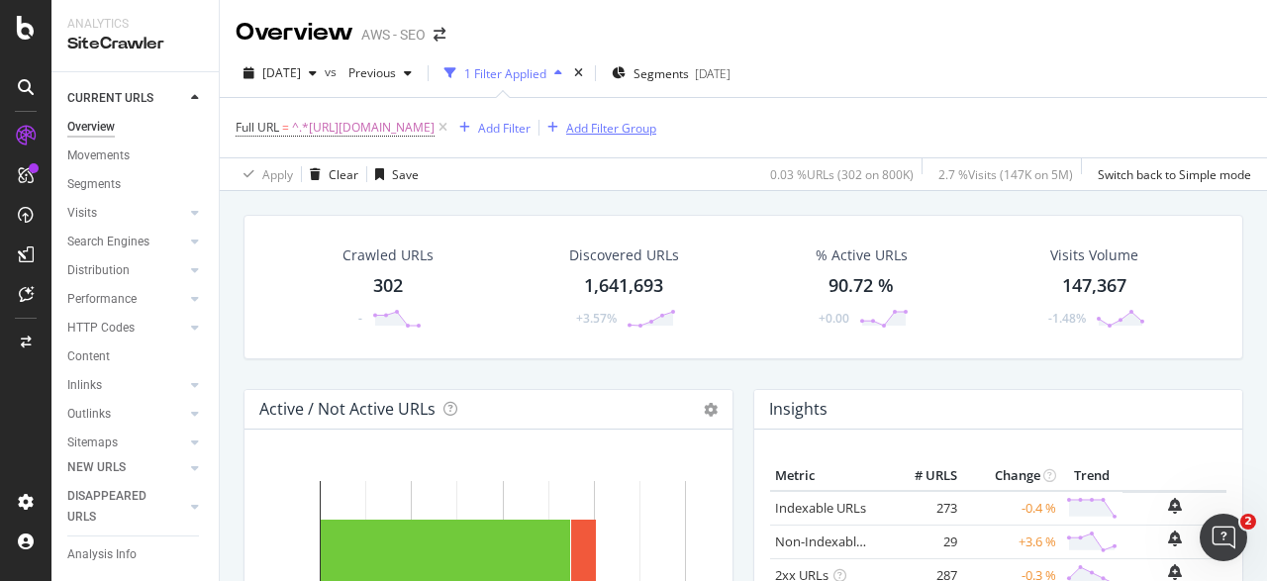
click at [656, 132] on div "Add Filter Group" at bounding box center [611, 128] width 90 height 17
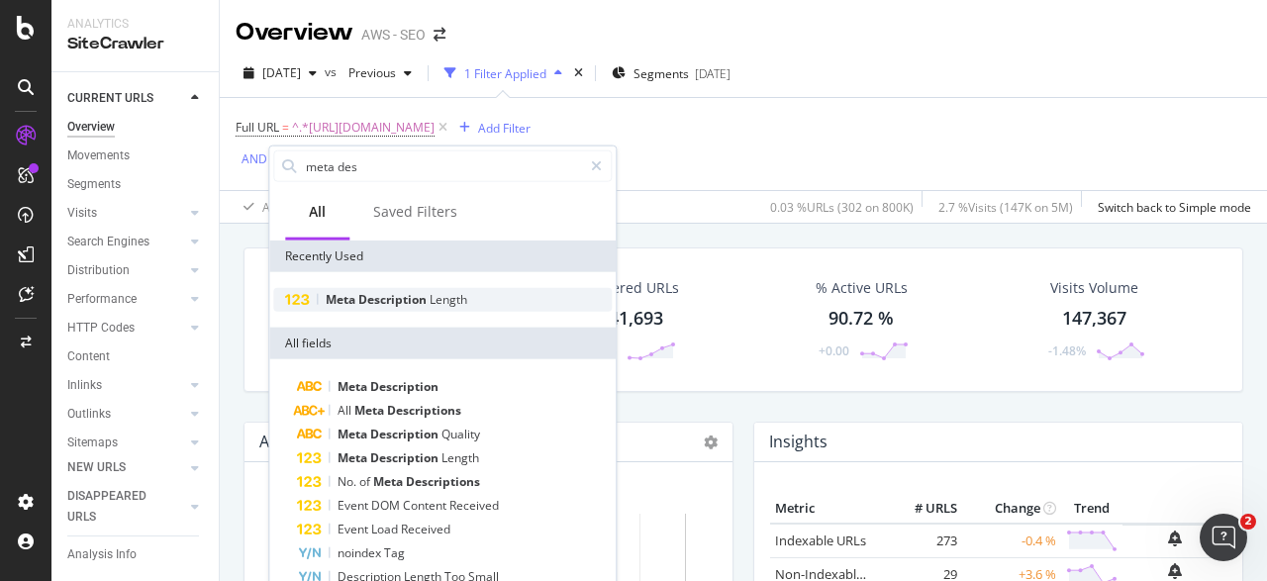
click at [519, 302] on div "Meta Description Length" at bounding box center [442, 300] width 338 height 24
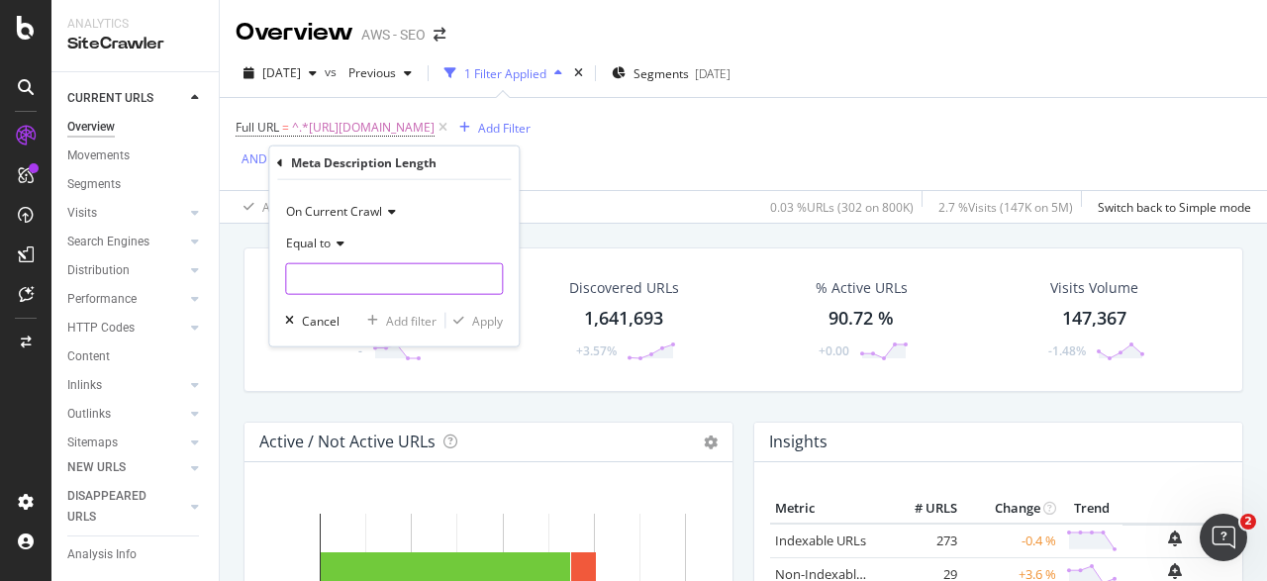
click at [446, 288] on input "number" at bounding box center [394, 279] width 218 height 32
click at [342, 238] on icon at bounding box center [337, 243] width 14 height 12
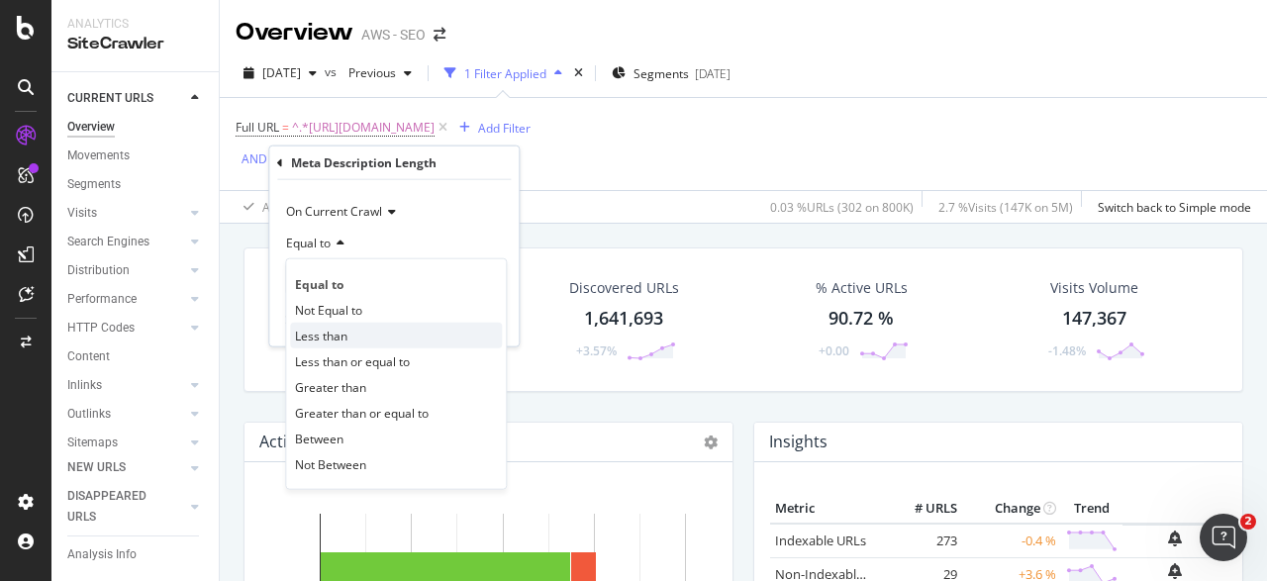
click at [347, 328] on div "Less than" at bounding box center [396, 336] width 212 height 26
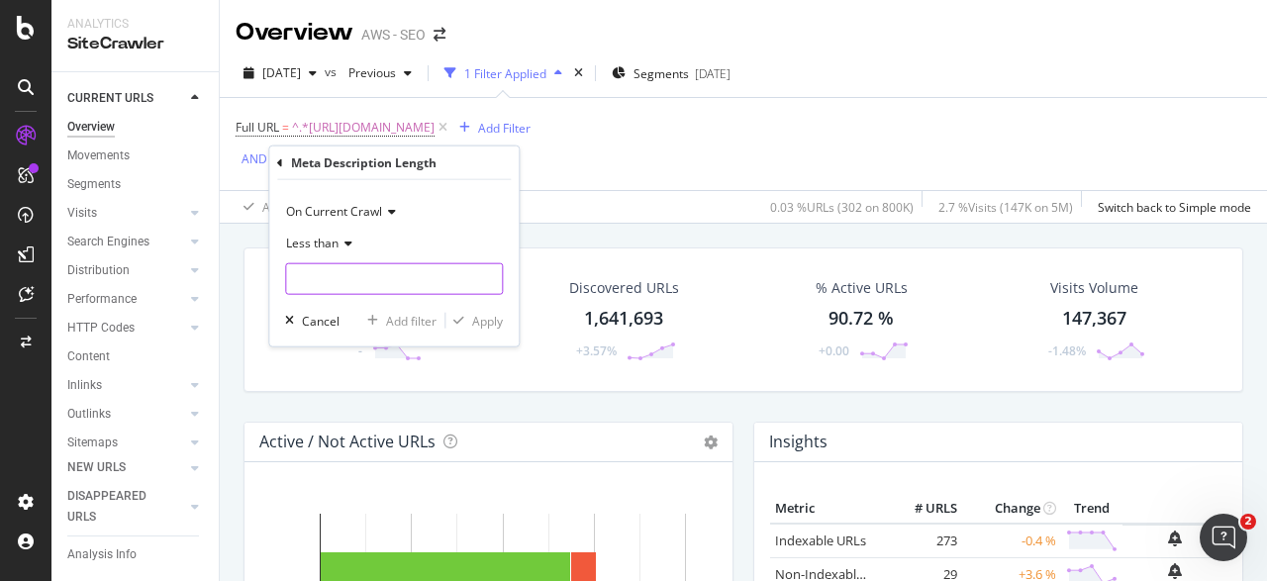
click at [363, 282] on input "number" at bounding box center [394, 279] width 218 height 32
click at [347, 243] on icon at bounding box center [345, 243] width 14 height 12
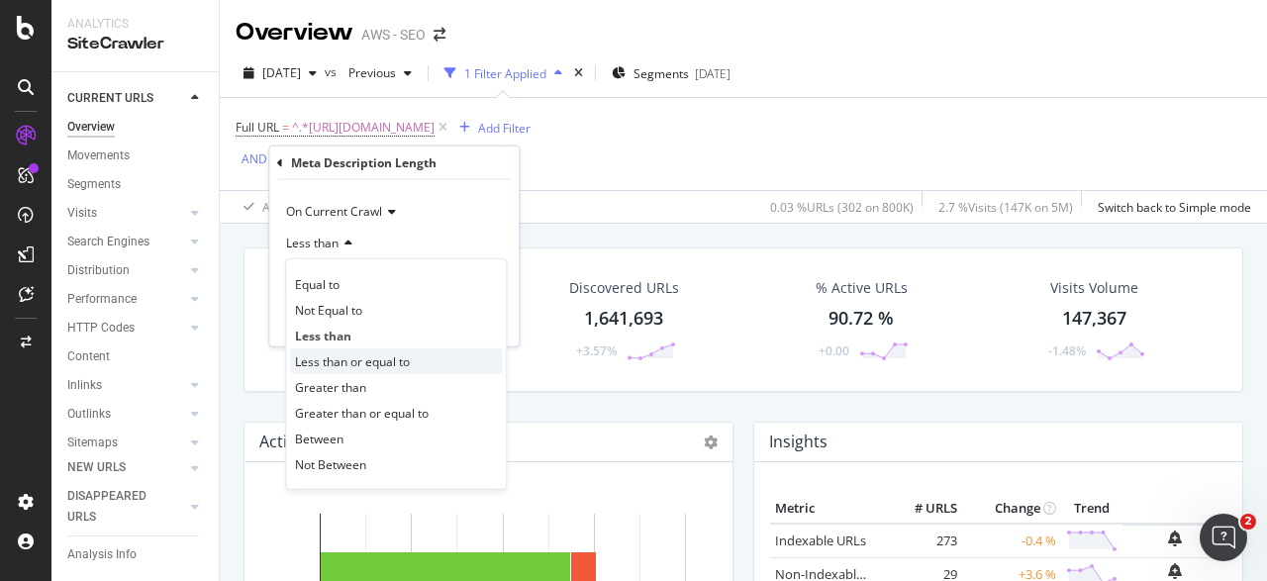
click at [358, 370] on div "Less than or equal to" at bounding box center [396, 361] width 212 height 26
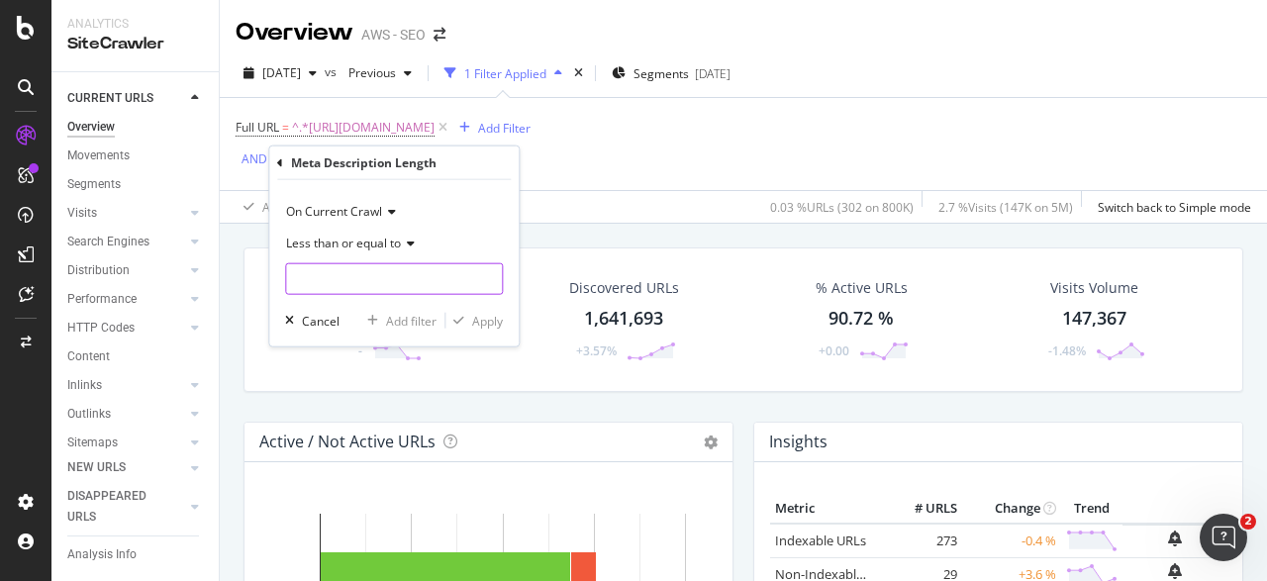
click at [386, 286] on input "number" at bounding box center [394, 279] width 218 height 32
type input "0"
type input "5"
click at [486, 314] on div "Apply" at bounding box center [487, 320] width 31 height 17
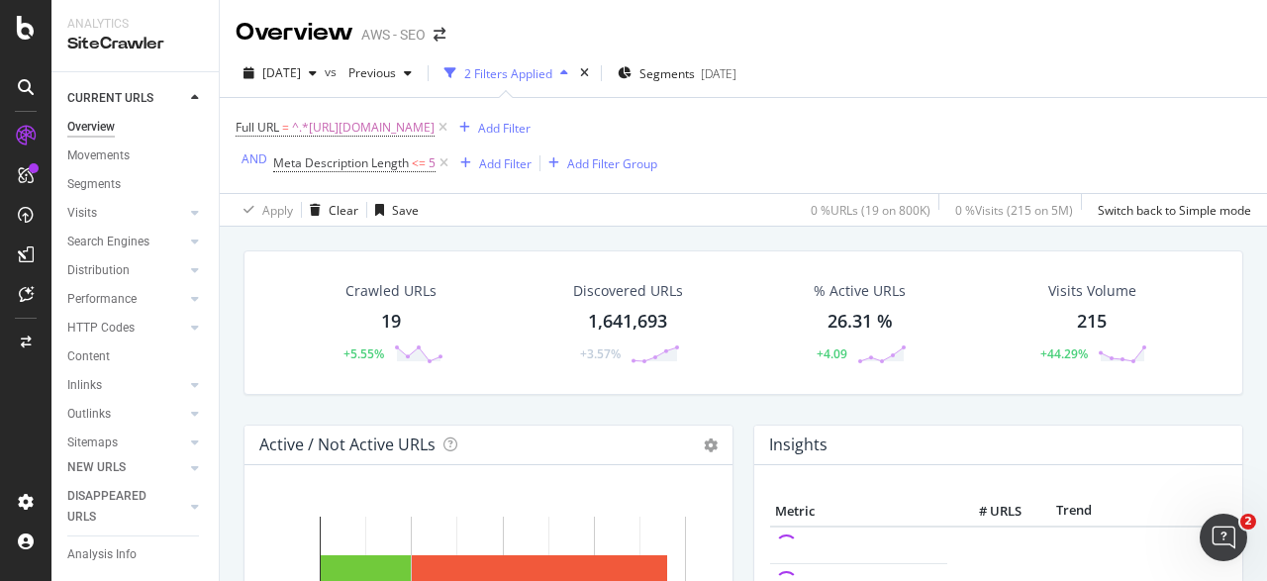
click at [486, 314] on div "Crawled URLs 19 +5.55%" at bounding box center [391, 322] width 234 height 103
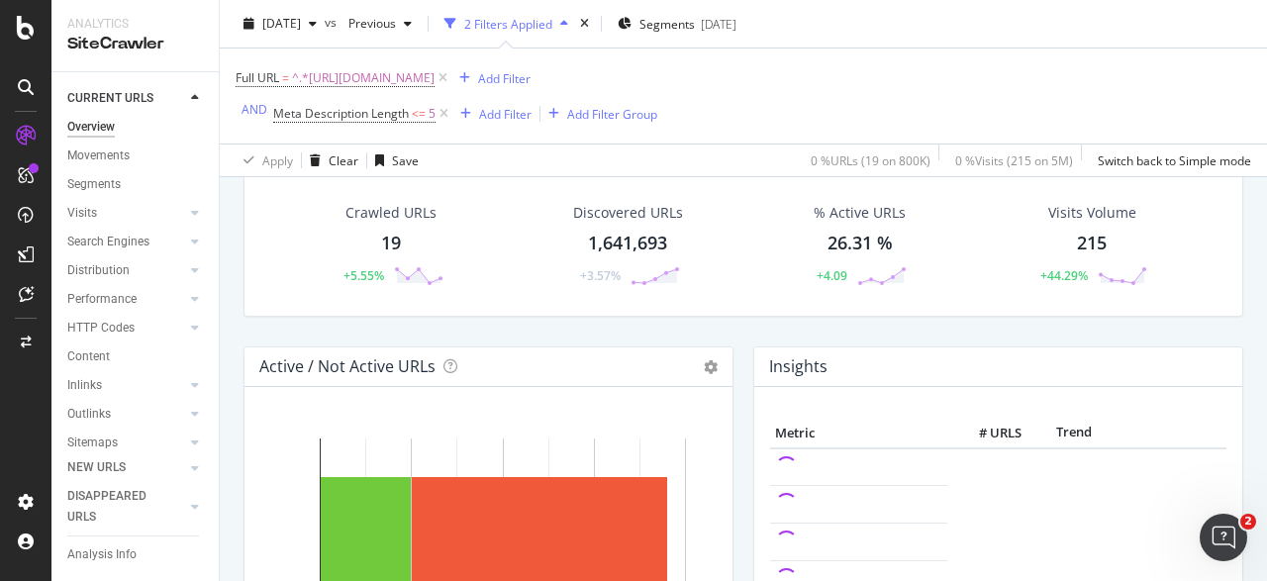
scroll to position [80, 0]
click at [391, 235] on div "19" at bounding box center [391, 242] width 20 height 26
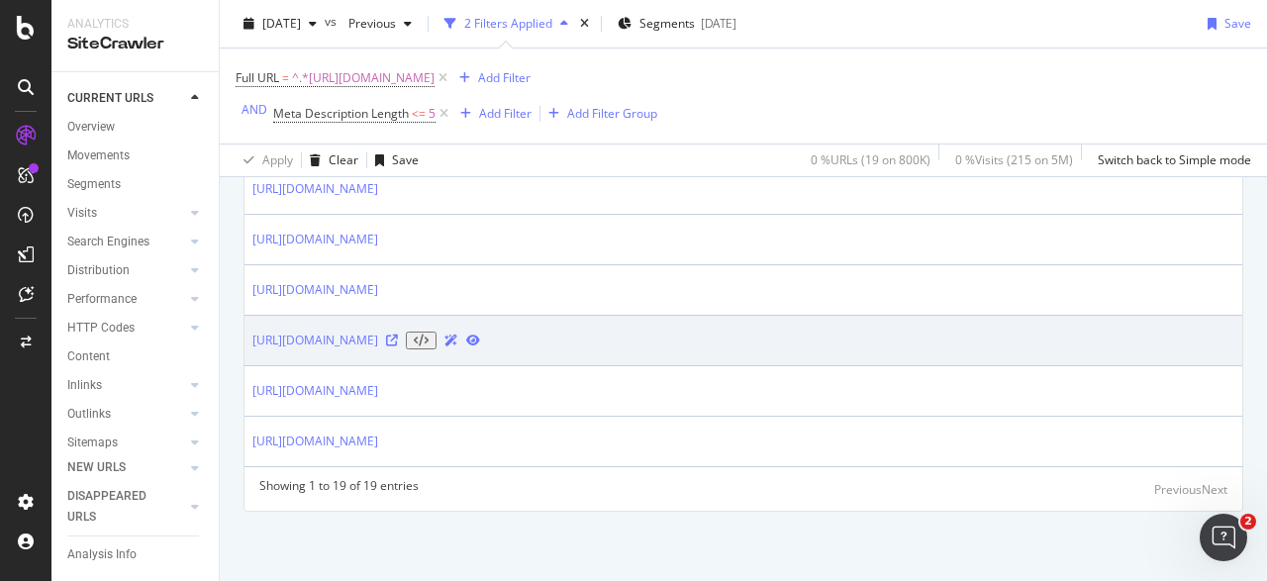
scroll to position [1293, 0]
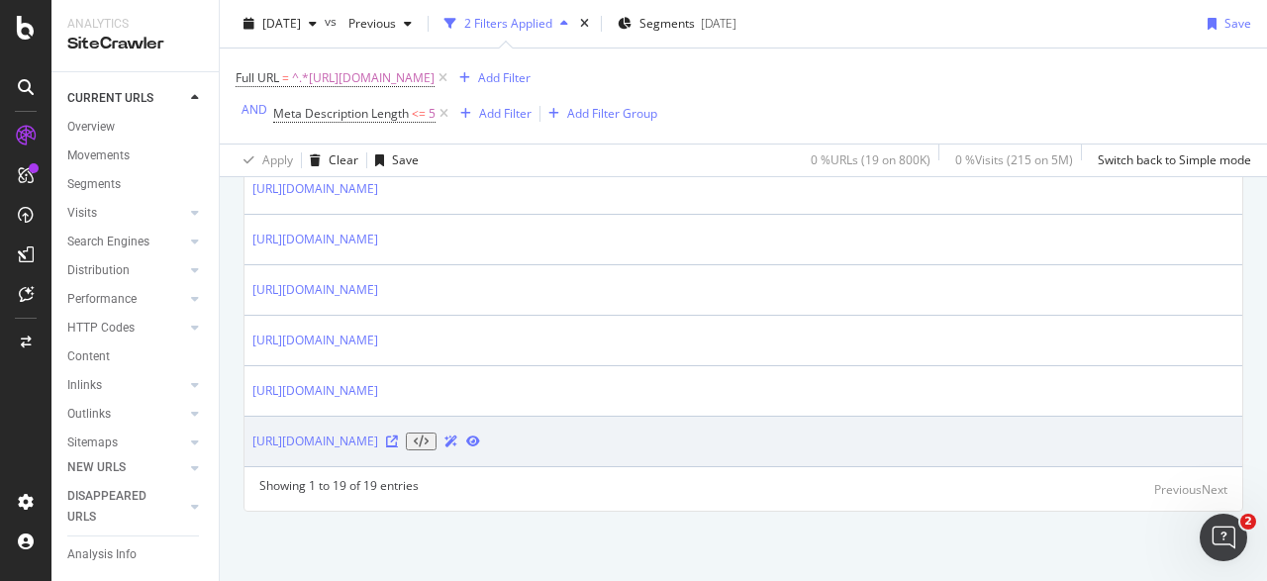
click at [398, 442] on icon at bounding box center [392, 441] width 12 height 12
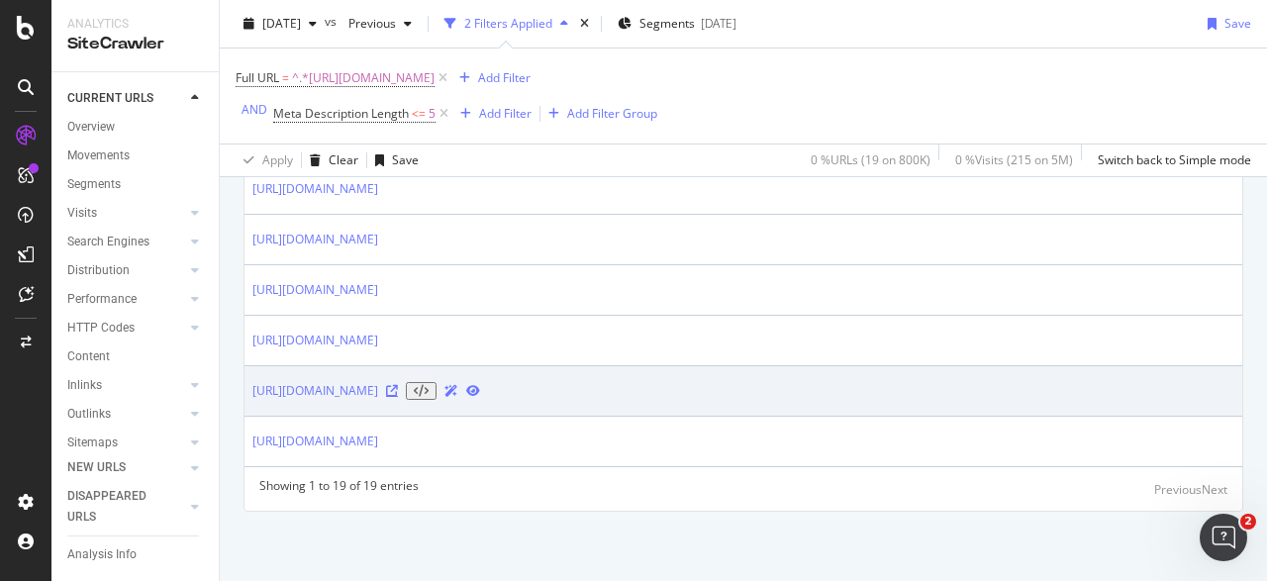
click at [398, 386] on icon at bounding box center [392, 391] width 12 height 12
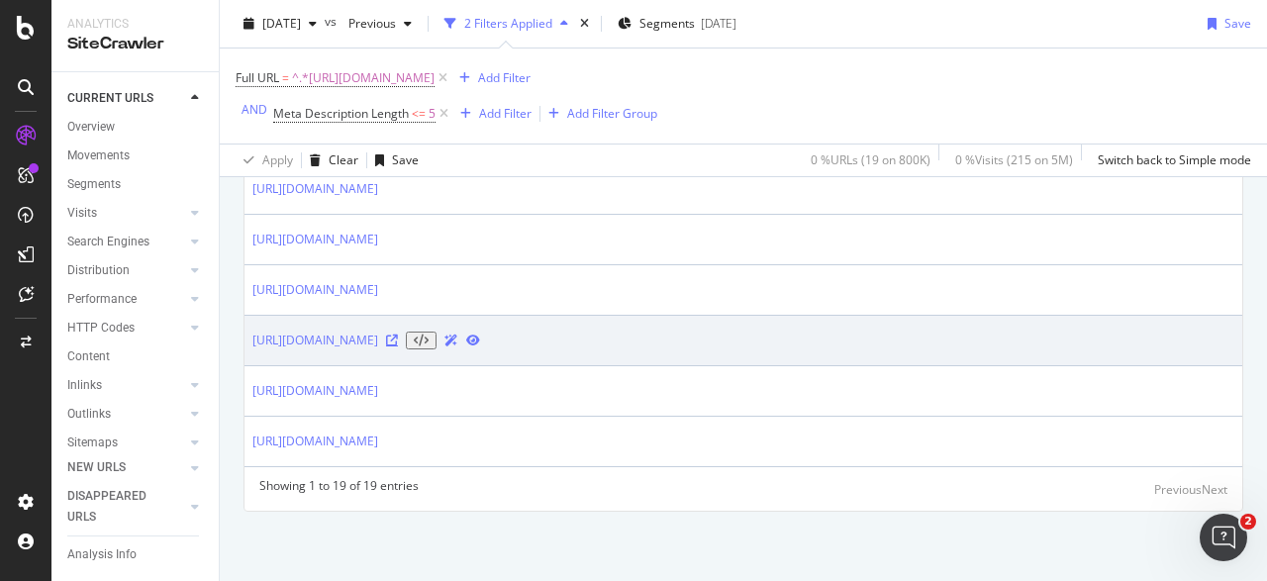
click at [398, 334] on icon at bounding box center [392, 340] width 12 height 12
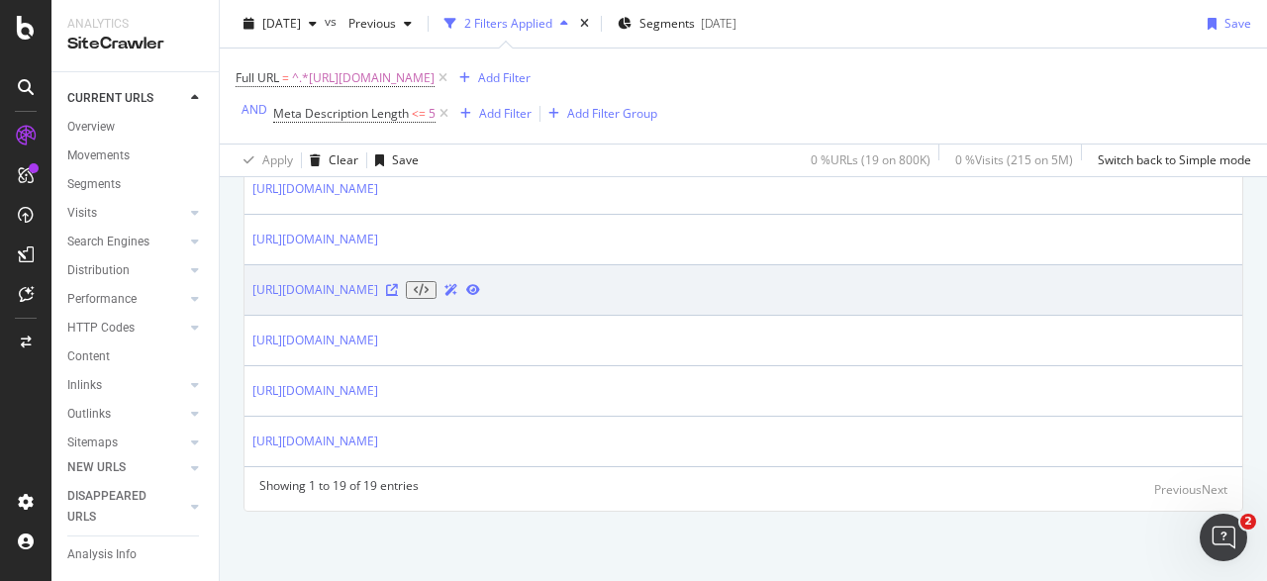
click at [398, 284] on icon at bounding box center [392, 290] width 12 height 12
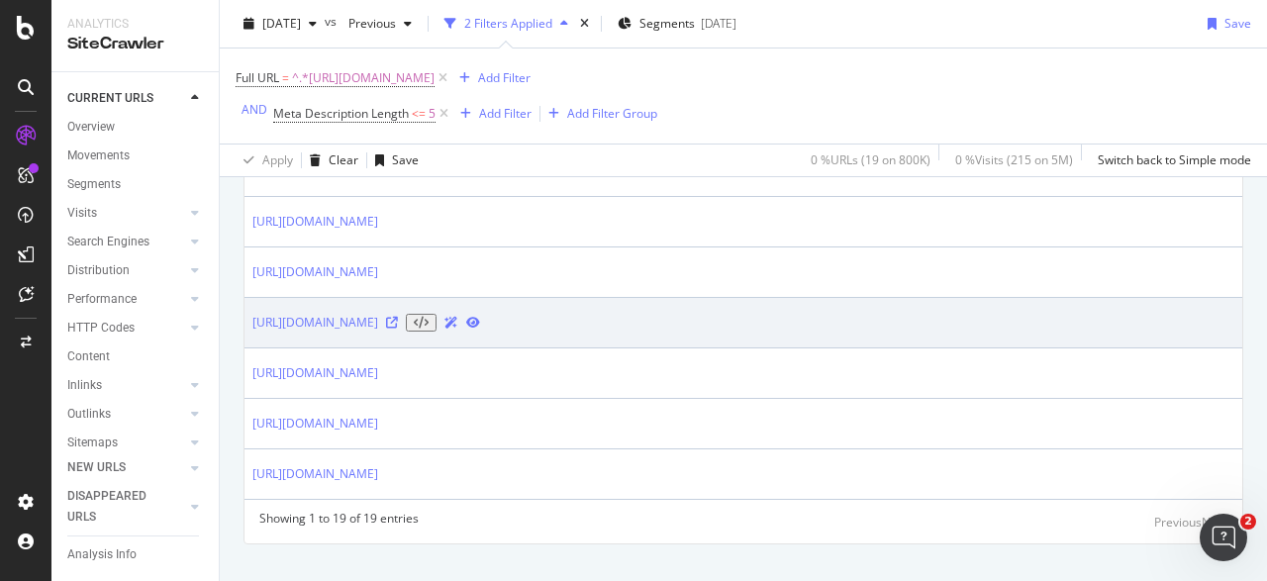
scroll to position [1188, 0]
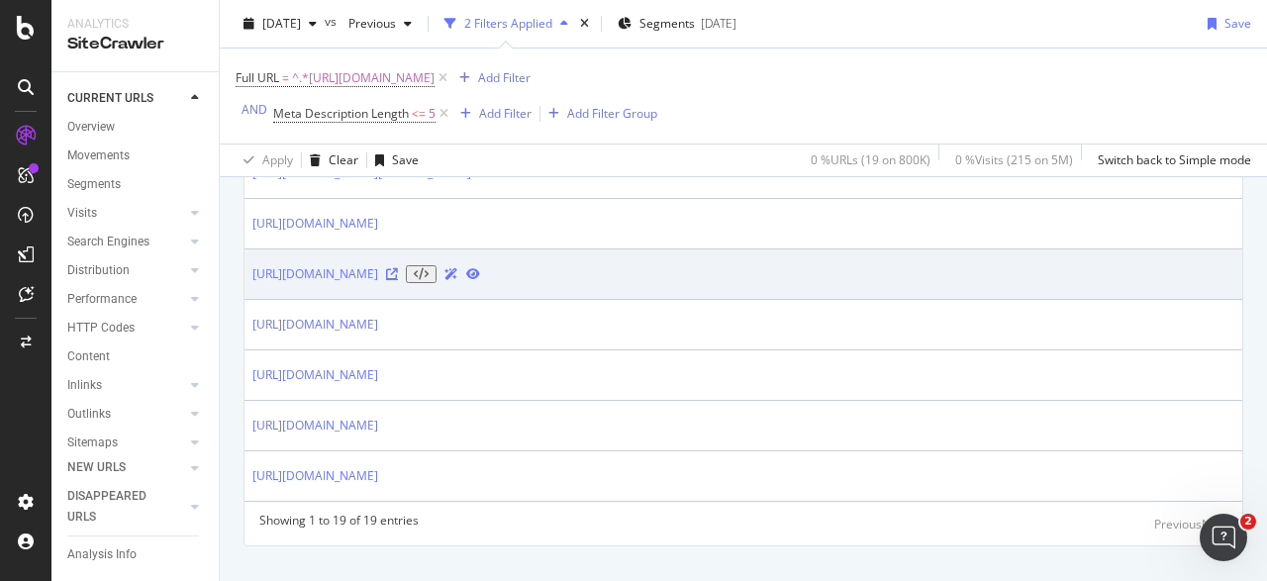
click at [398, 280] on icon at bounding box center [392, 274] width 12 height 12
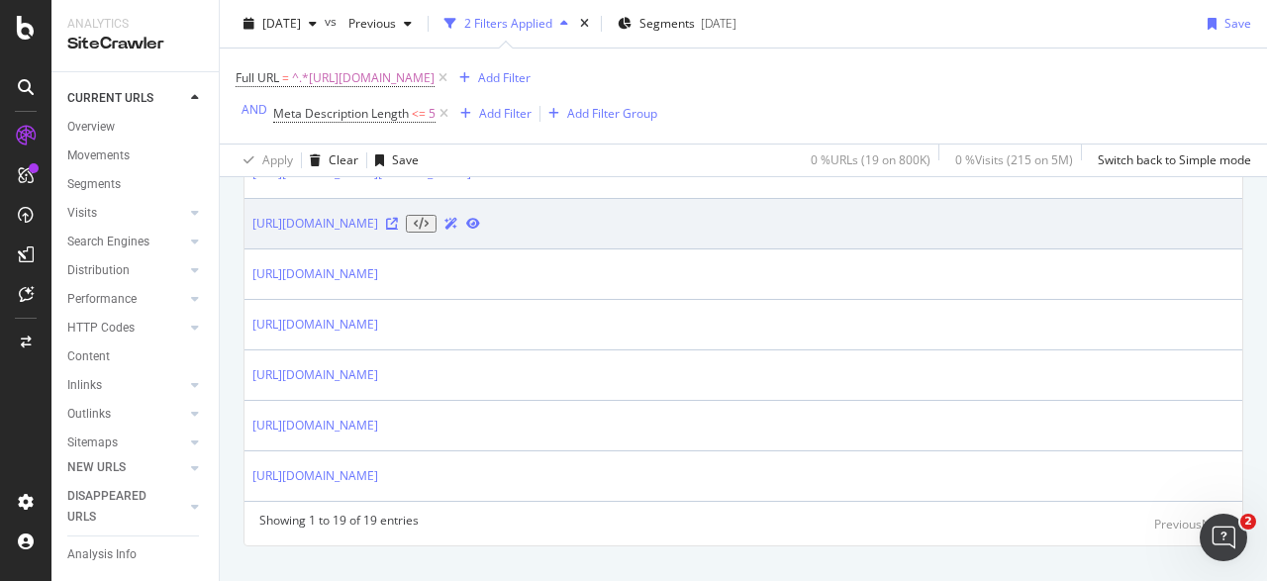
click at [398, 230] on icon at bounding box center [392, 224] width 12 height 12
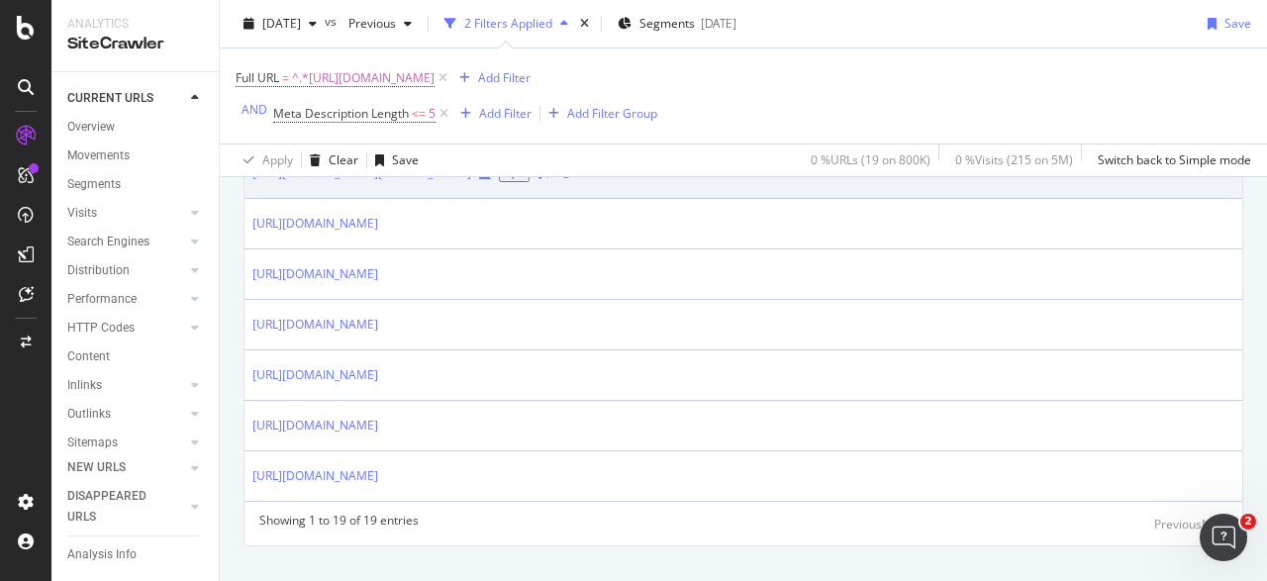
click at [480, 179] on icon at bounding box center [485, 173] width 12 height 12
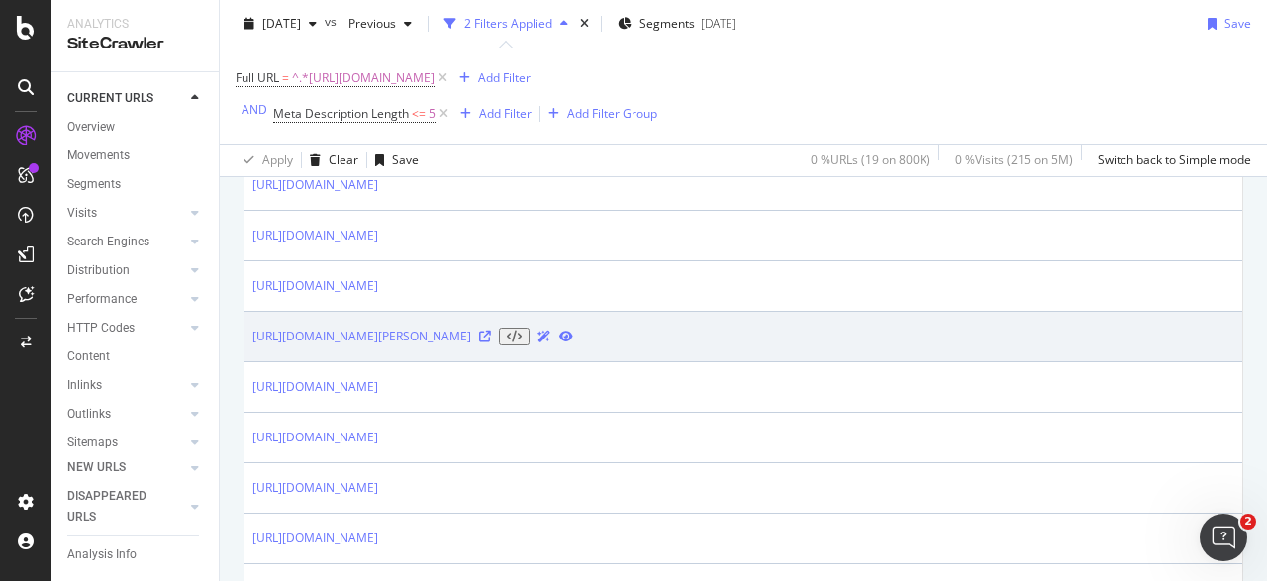
scroll to position [964, 0]
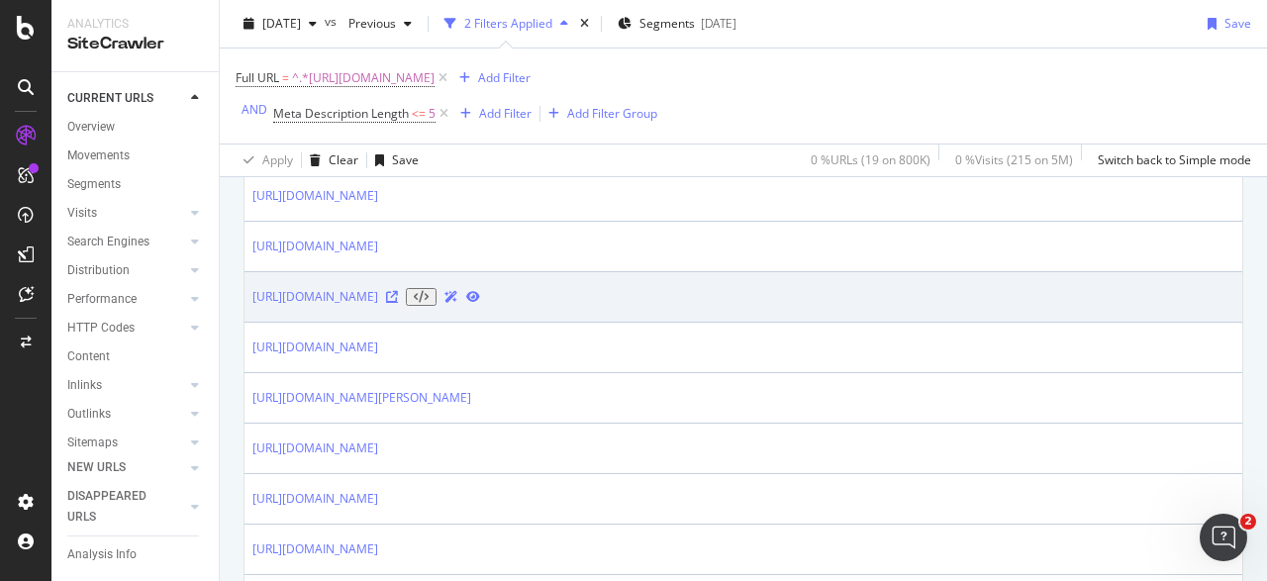
click at [398, 303] on icon at bounding box center [392, 297] width 12 height 12
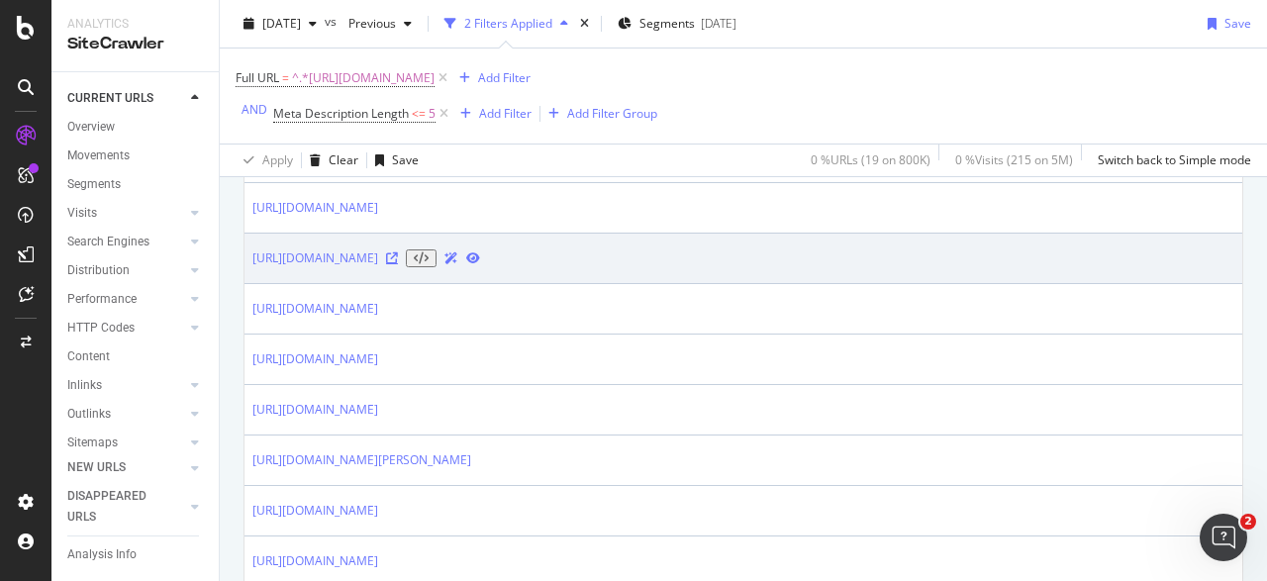
click at [398, 264] on icon at bounding box center [392, 258] width 12 height 12
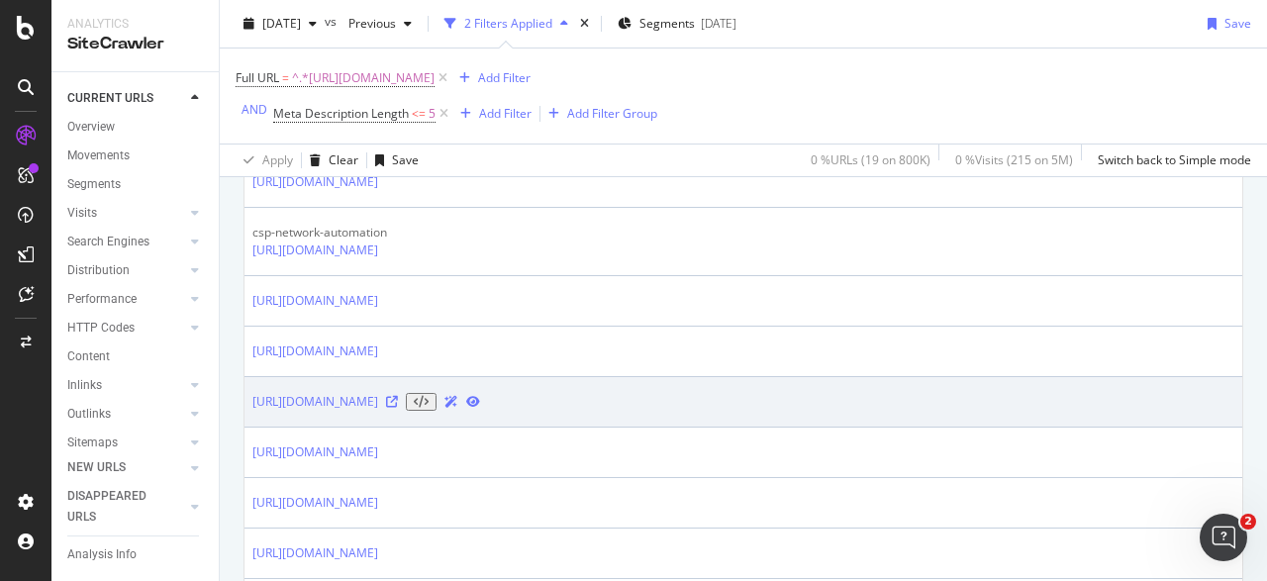
scroll to position [705, 0]
click at [398, 410] on icon at bounding box center [392, 404] width 12 height 12
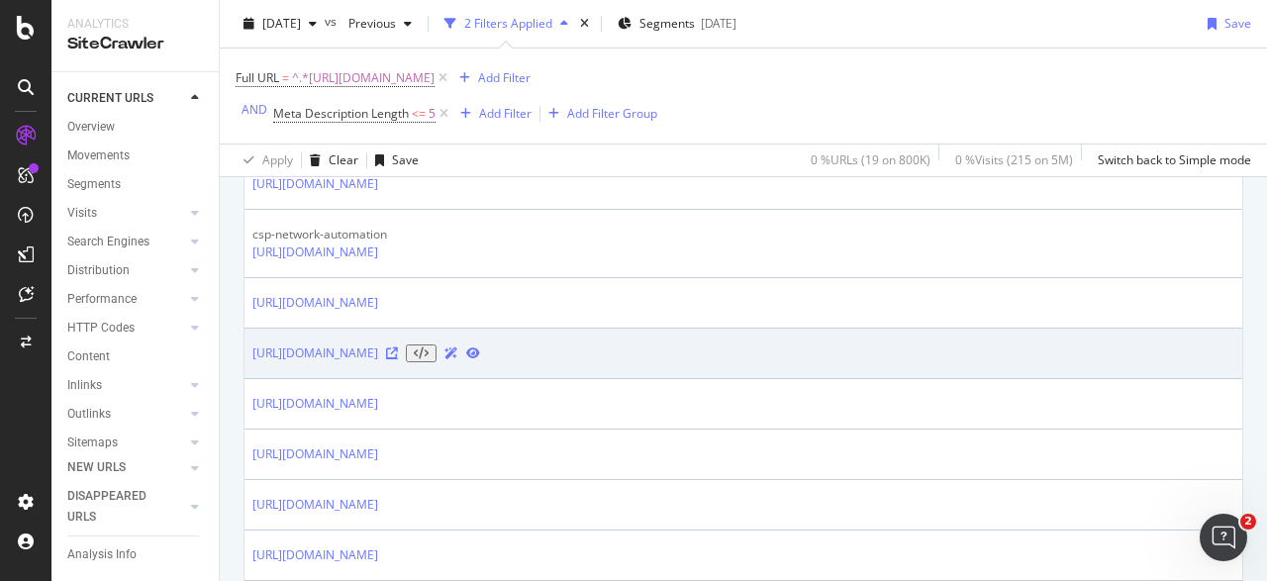
click at [398, 359] on icon at bounding box center [392, 353] width 12 height 12
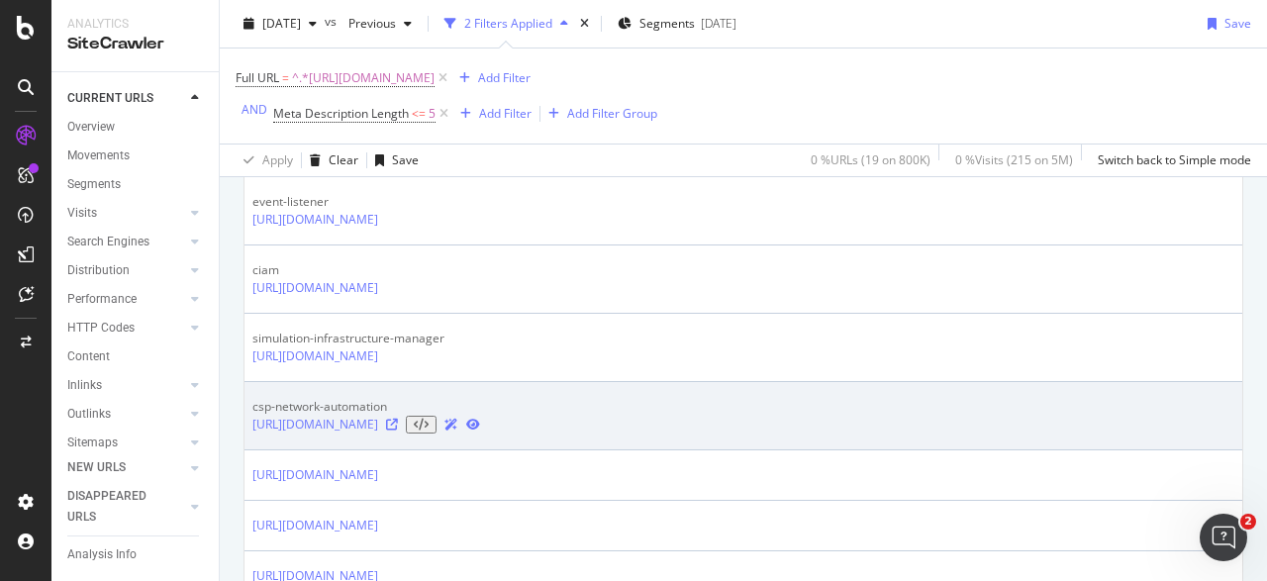
scroll to position [500, 0]
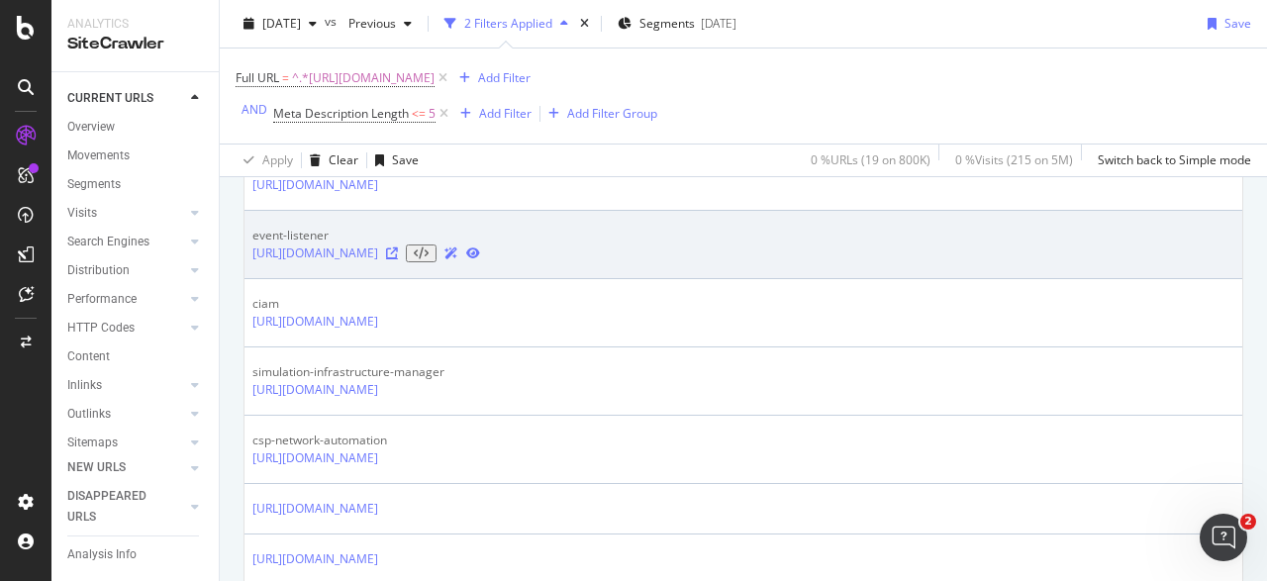
click at [398, 259] on icon at bounding box center [392, 253] width 12 height 12
